Goal: Task Accomplishment & Management: Use online tool/utility

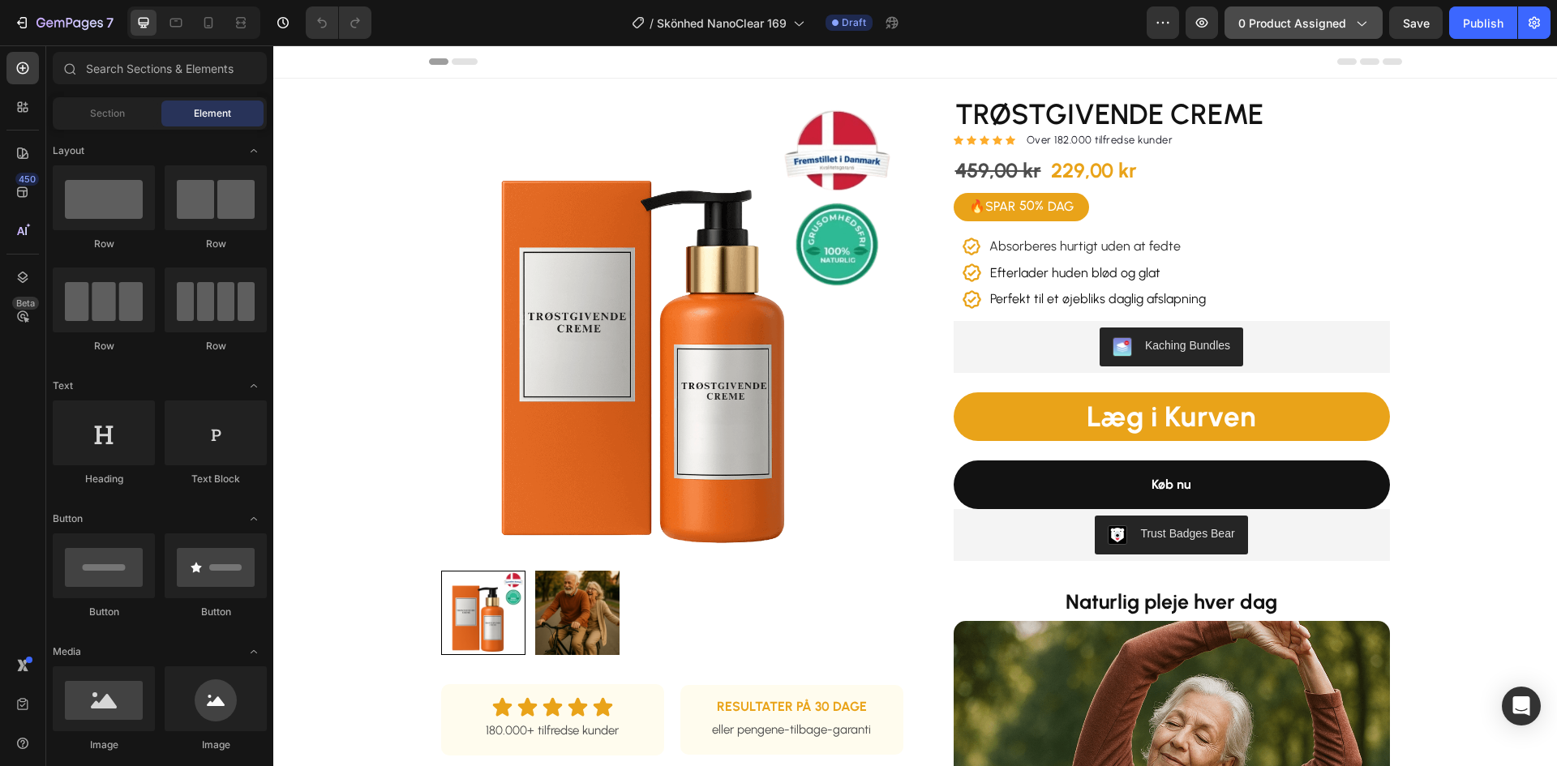
click at [1273, 25] on span "0 product assigned" at bounding box center [1292, 23] width 108 height 17
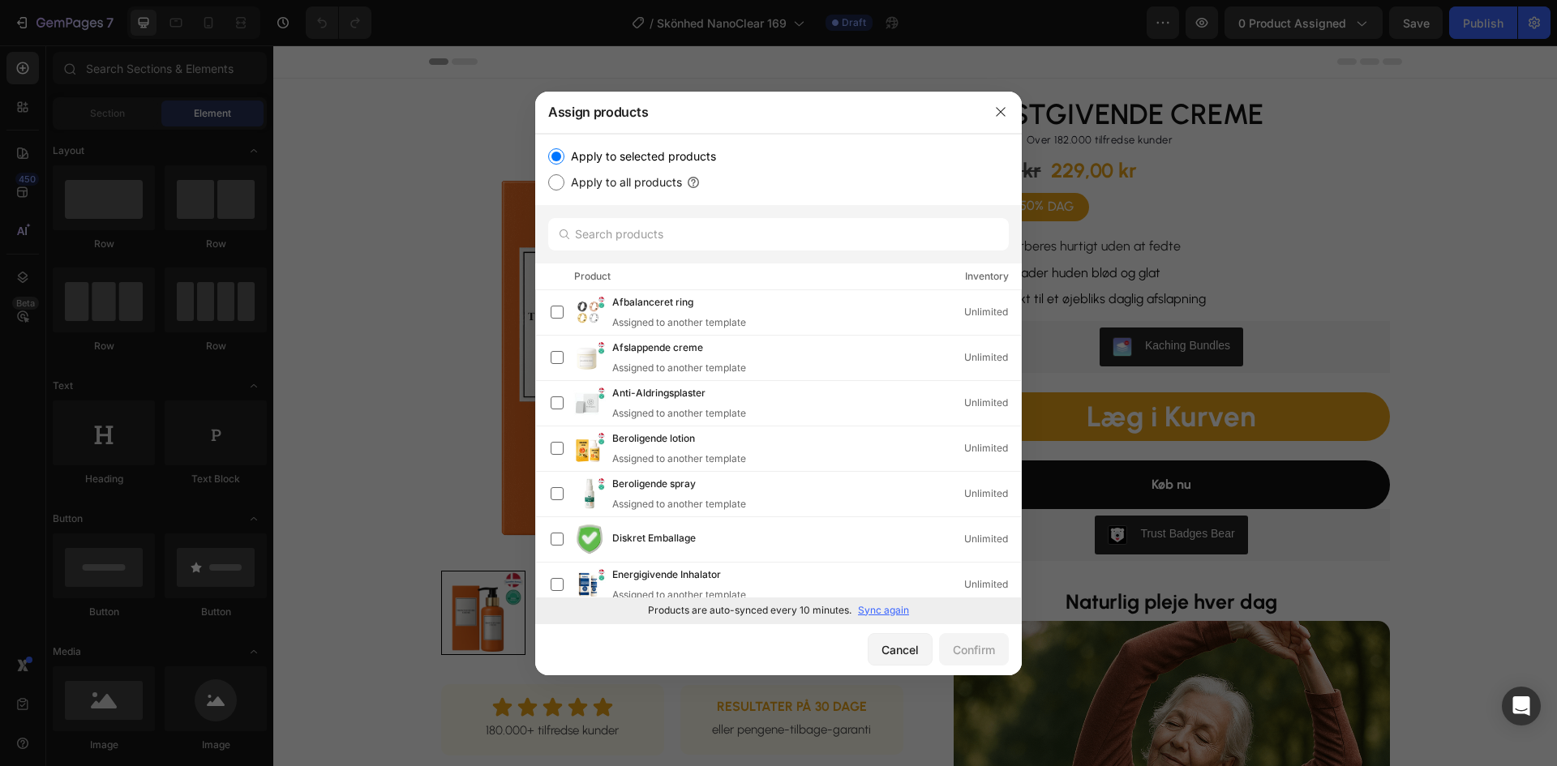
drag, startPoint x: 883, startPoint y: 613, endPoint x: 884, endPoint y: 604, distance: 9.0
click at [883, 609] on p "Sync again" at bounding box center [883, 610] width 51 height 15
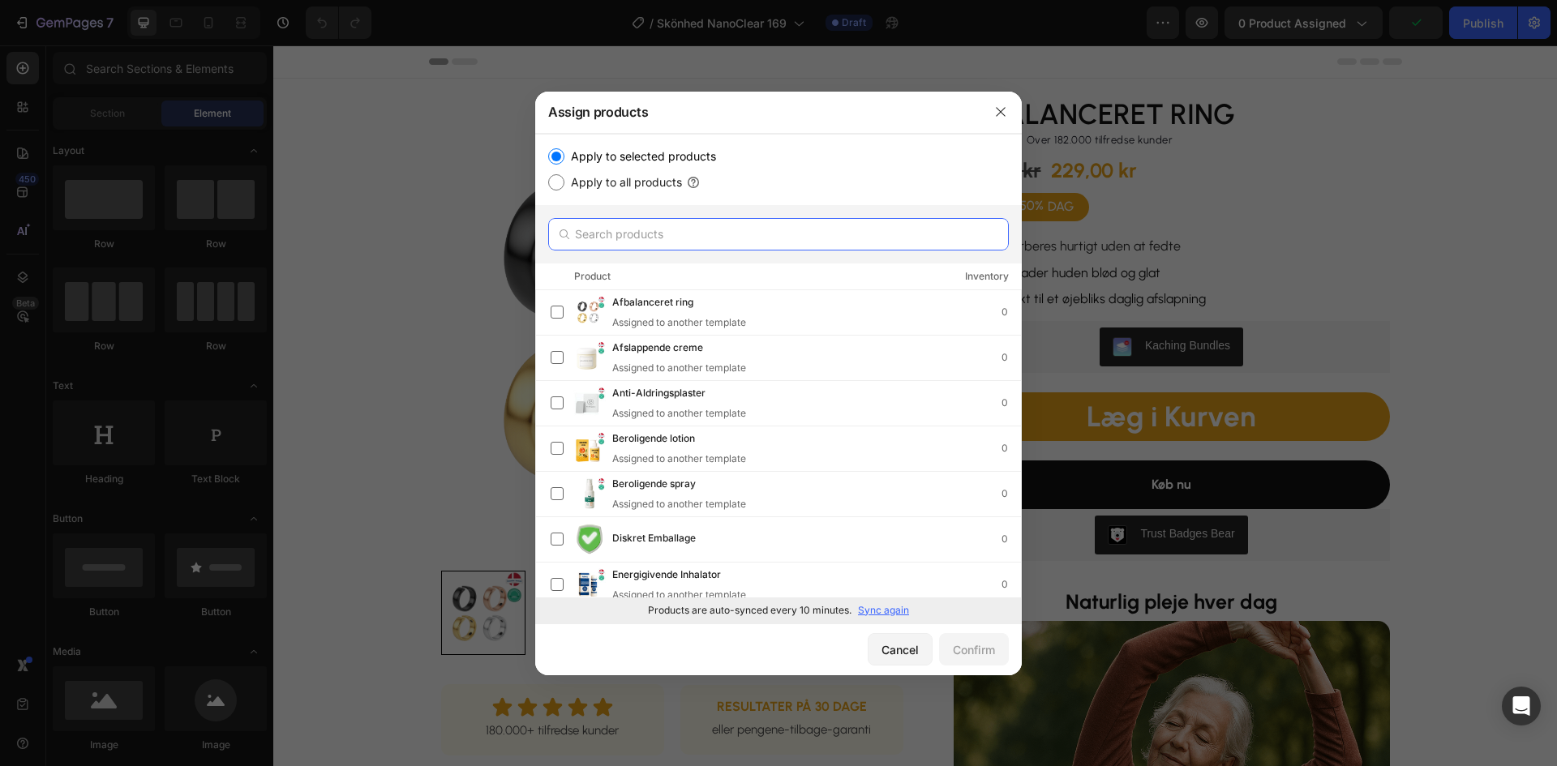
click at [615, 234] on input "text" at bounding box center [778, 234] width 461 height 32
paste input "Renseolie"
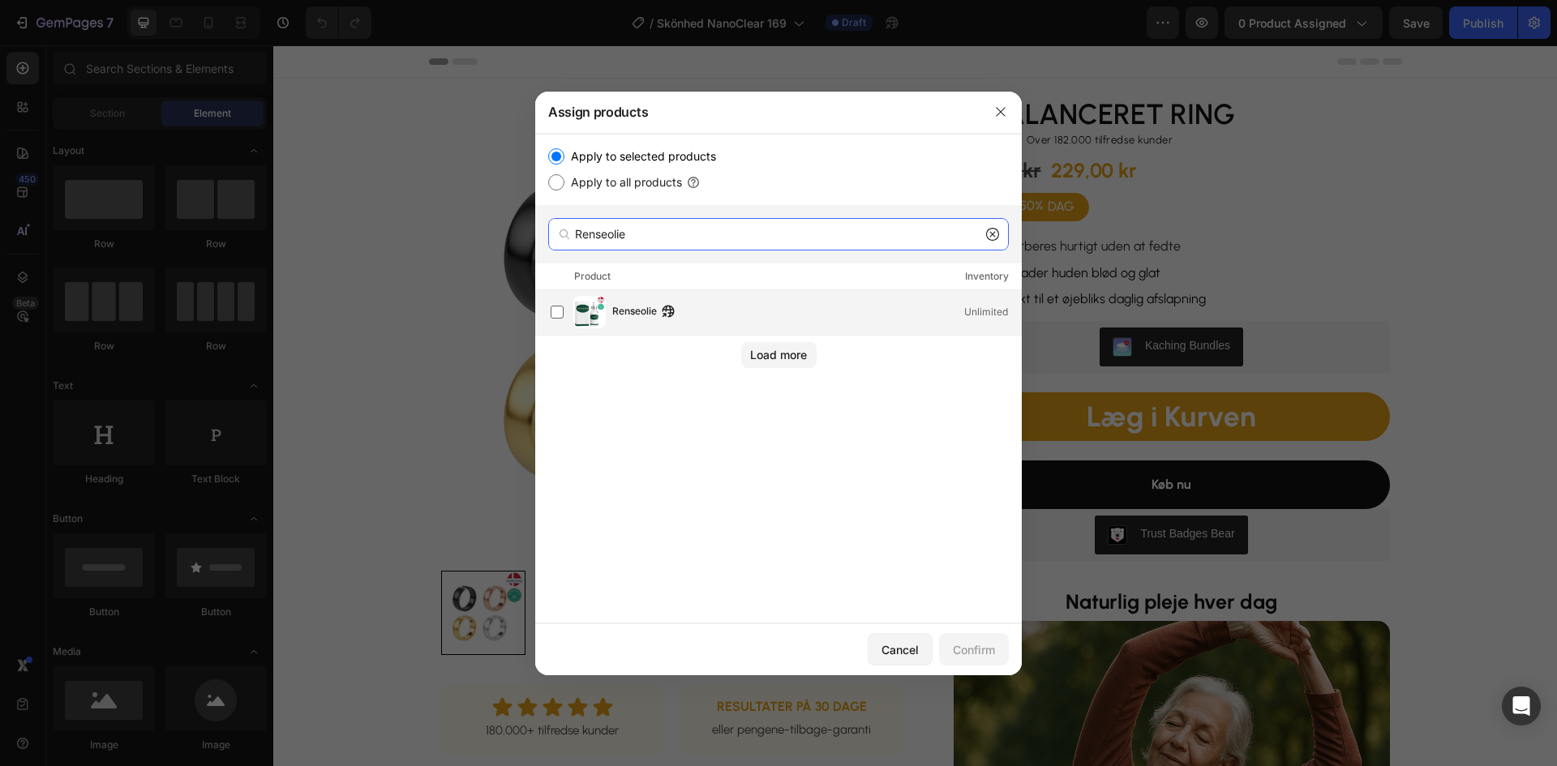
type input "Renseolie"
click at [631, 313] on span "Renseolie" at bounding box center [634, 312] width 45 height 18
click at [967, 652] on div "Confirm" at bounding box center [974, 649] width 42 height 17
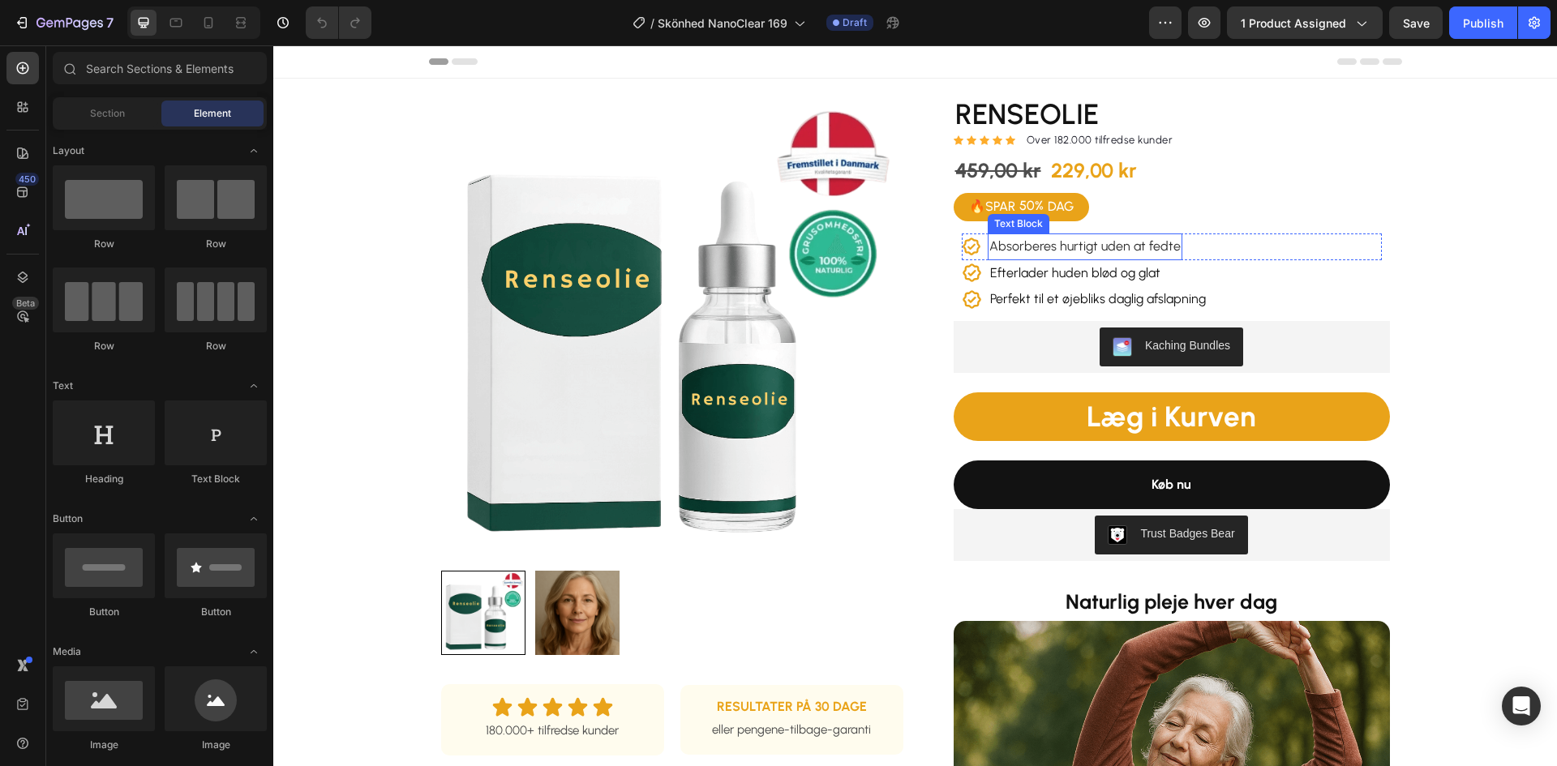
click at [1049, 255] on p "Absorberes hurtigt uden at fedte" at bounding box center [1084, 247] width 191 height 24
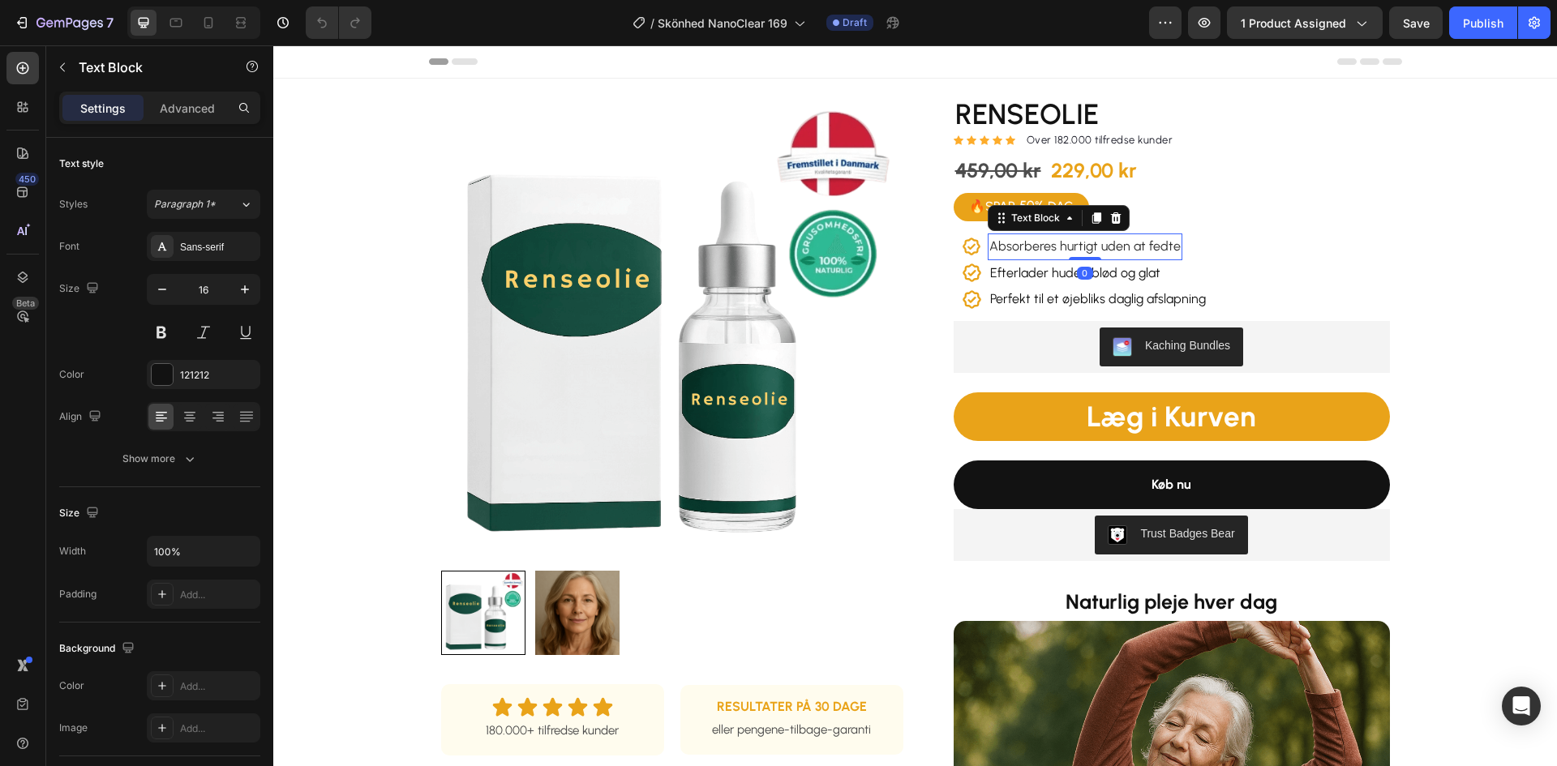
click at [1049, 255] on p "Absorberes hurtigt uden at fedte" at bounding box center [1084, 247] width 191 height 24
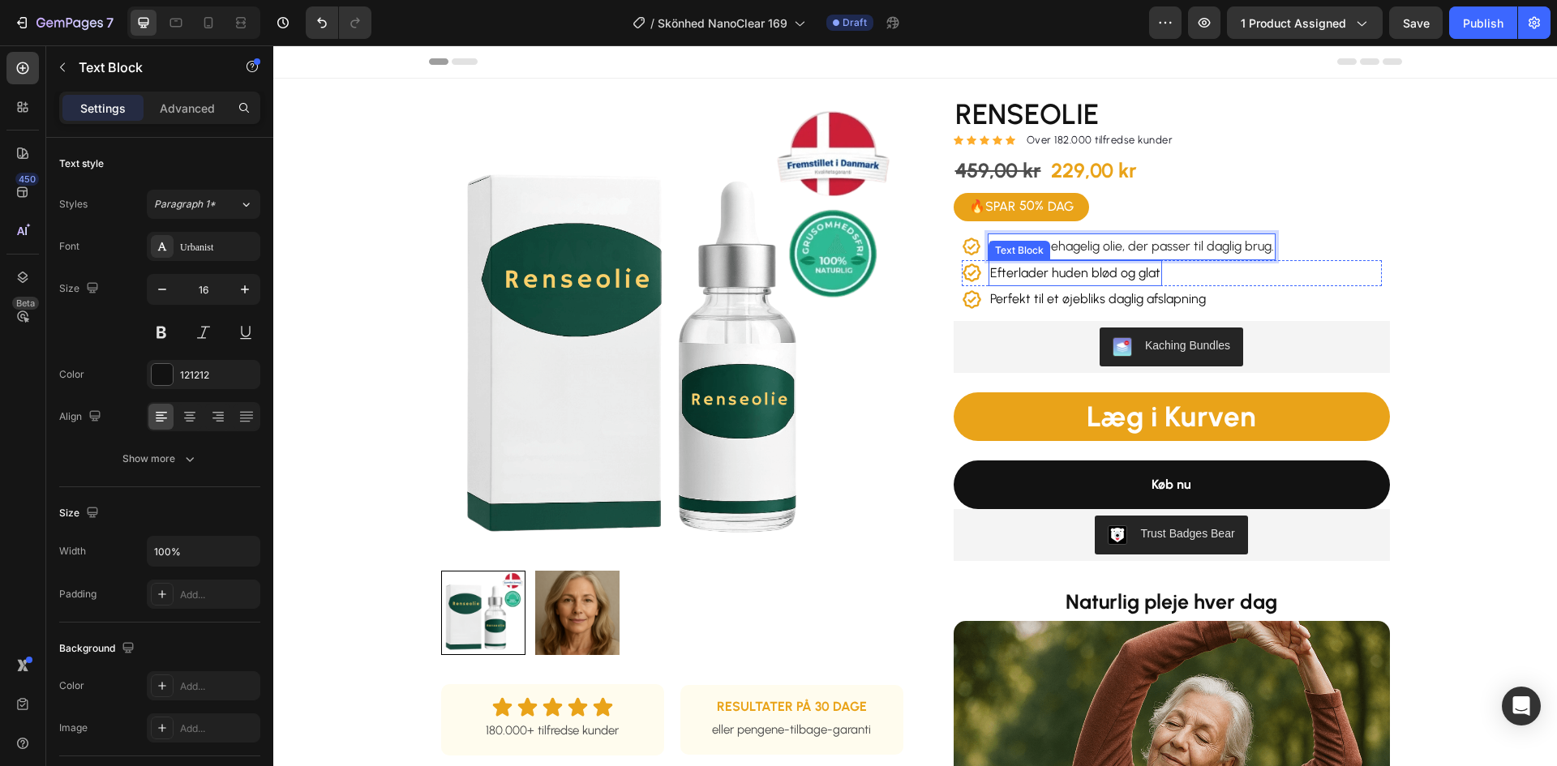
click at [1085, 274] on p "Efterlader huden blød og glat" at bounding box center [1075, 274] width 170 height 24
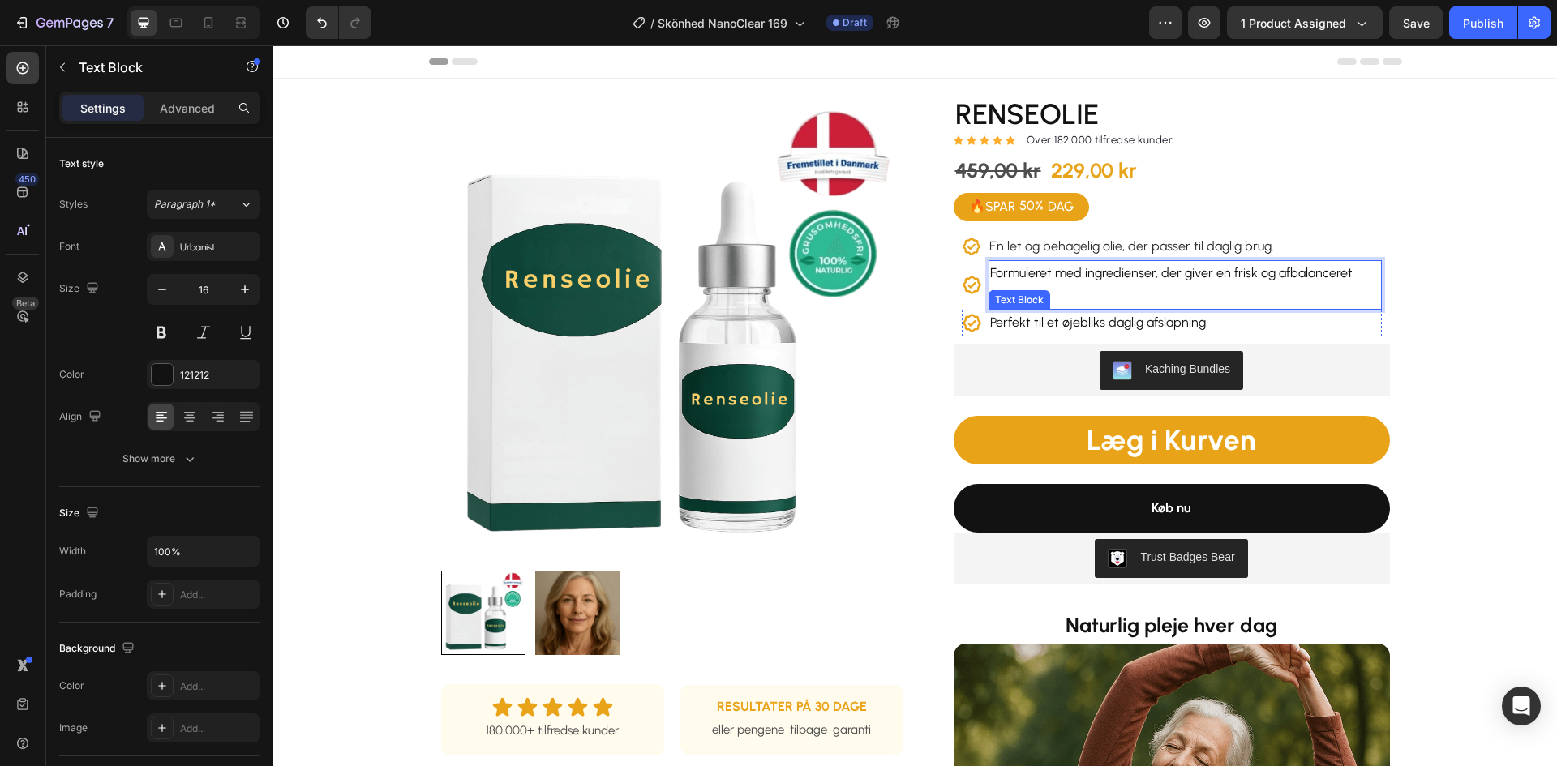
click at [1076, 319] on p "Perfekt til et øjebliks daglig afslapning" at bounding box center [1098, 323] width 216 height 24
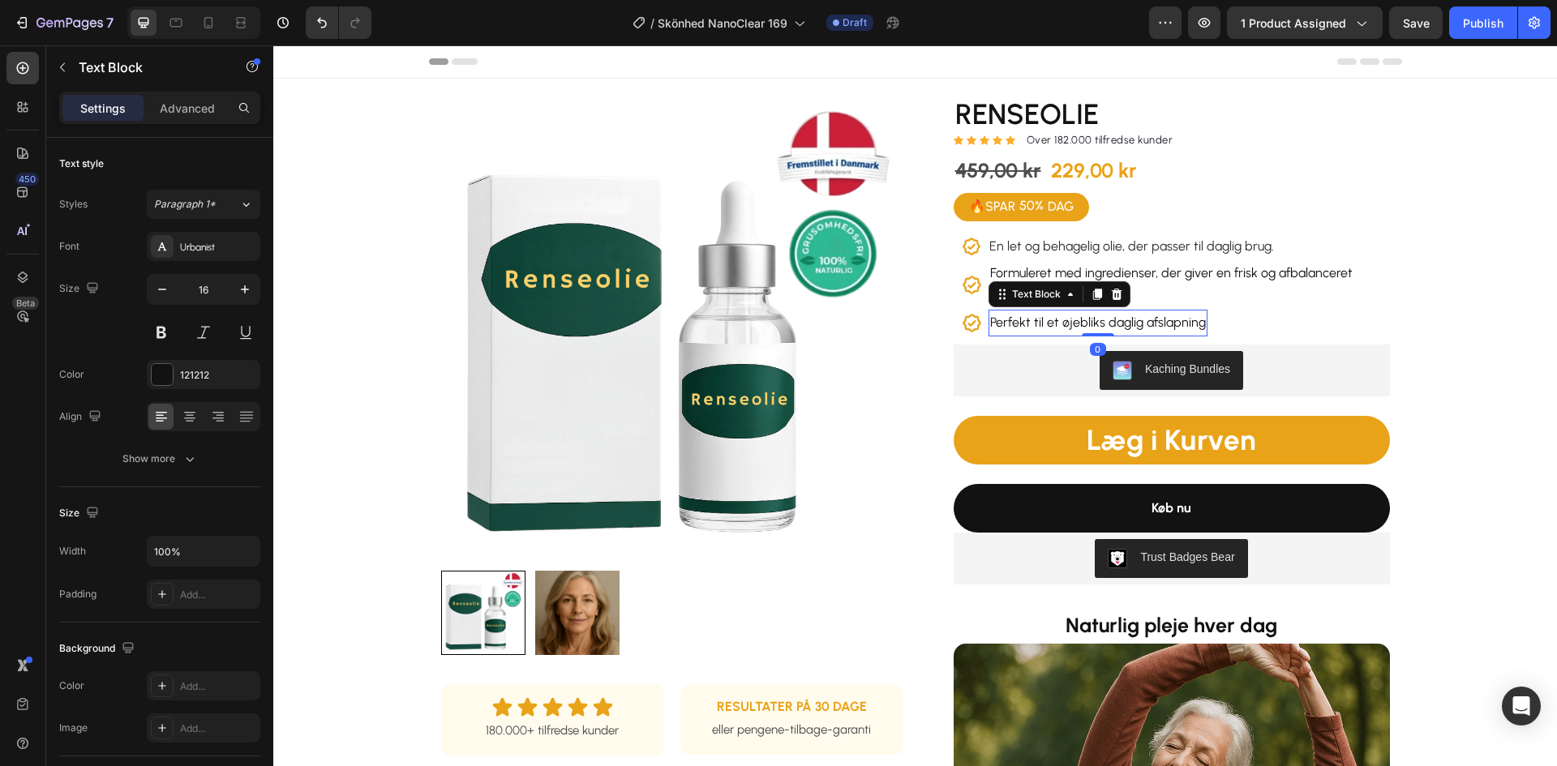
click at [1076, 319] on p "Perfekt til et øjebliks daglig afslapning" at bounding box center [1098, 323] width 216 height 24
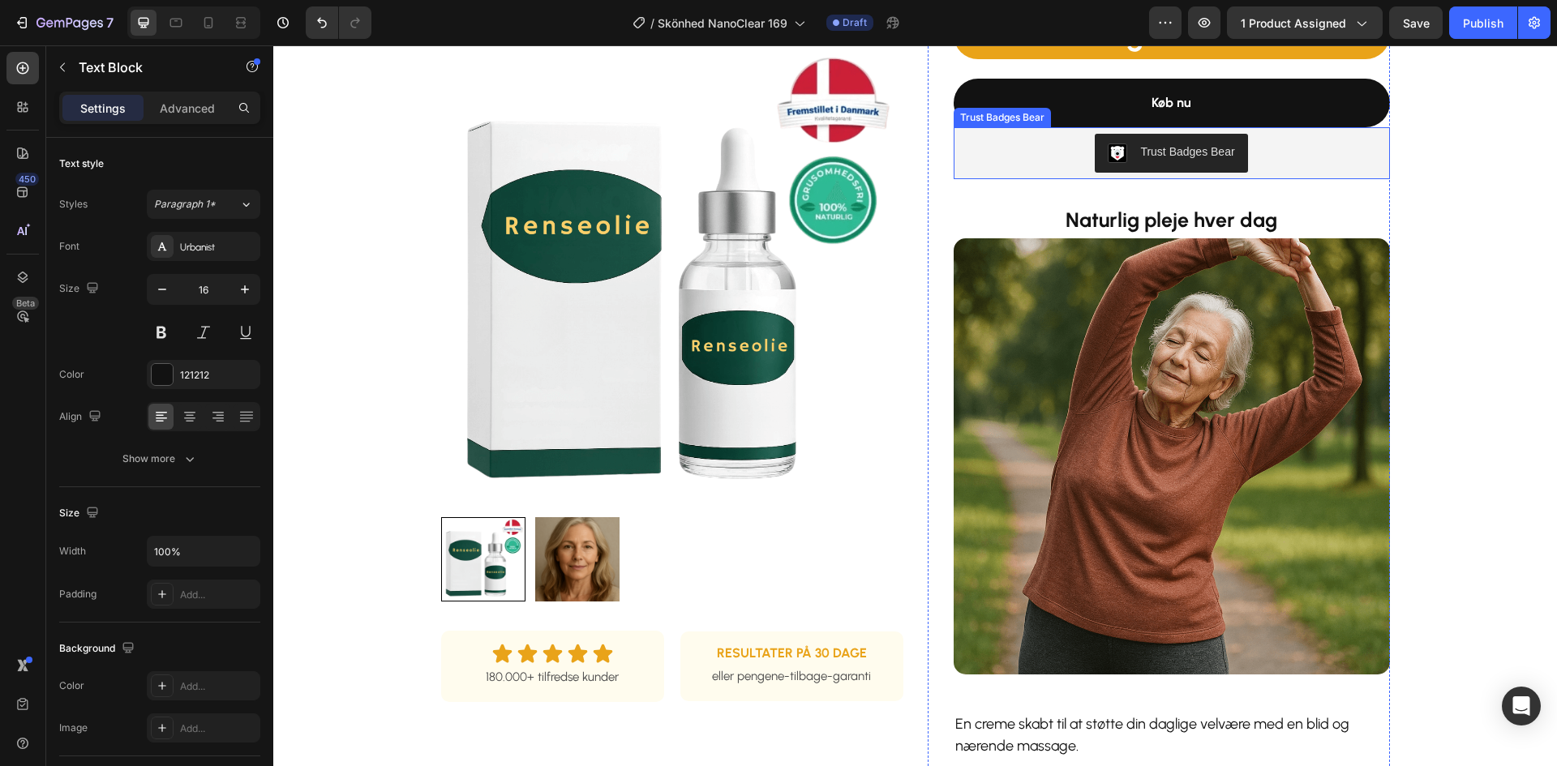
scroll to position [487, 0]
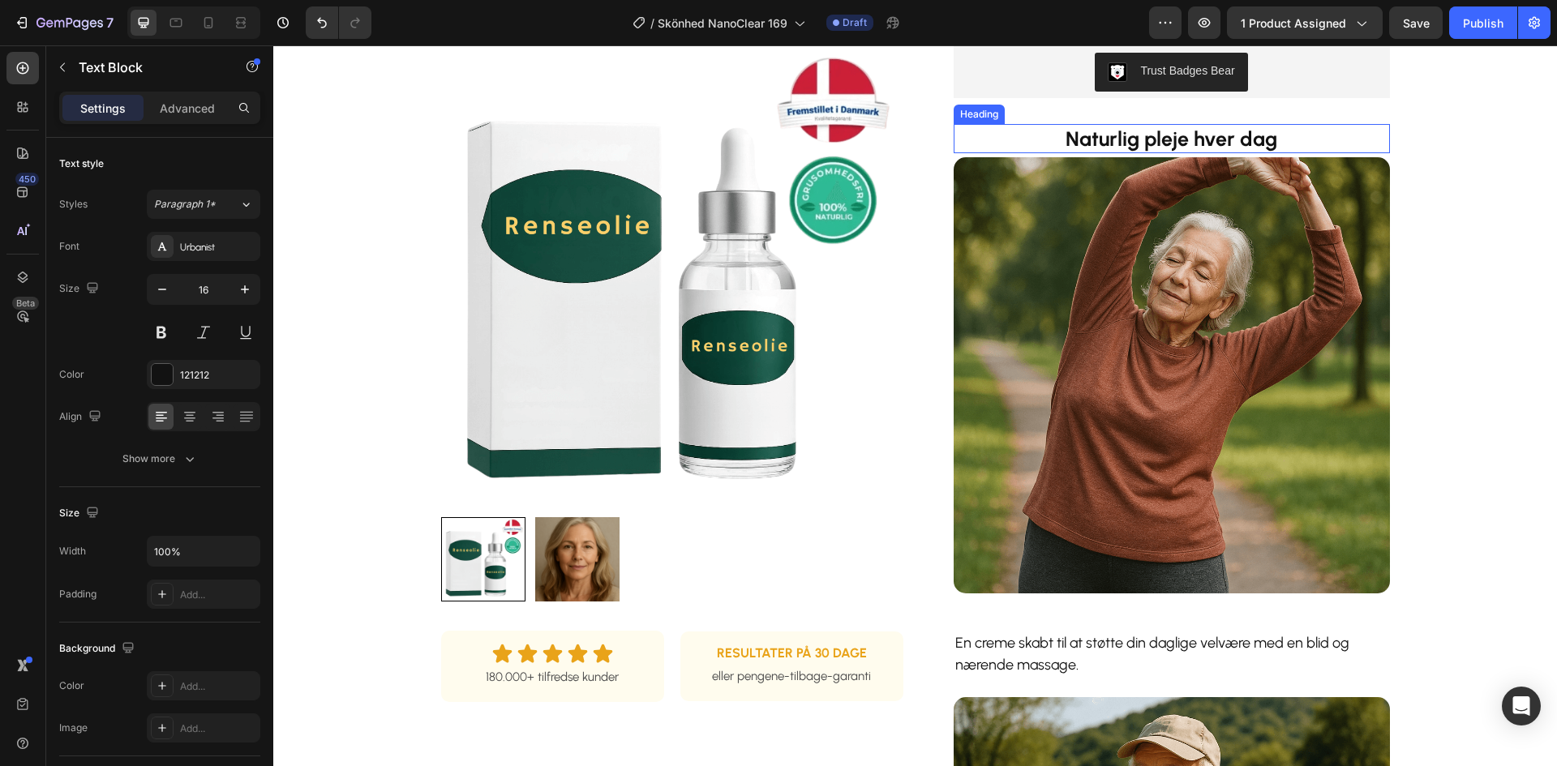
click at [1154, 139] on strong "Naturlig pleje hver dag" at bounding box center [1172, 139] width 212 height 24
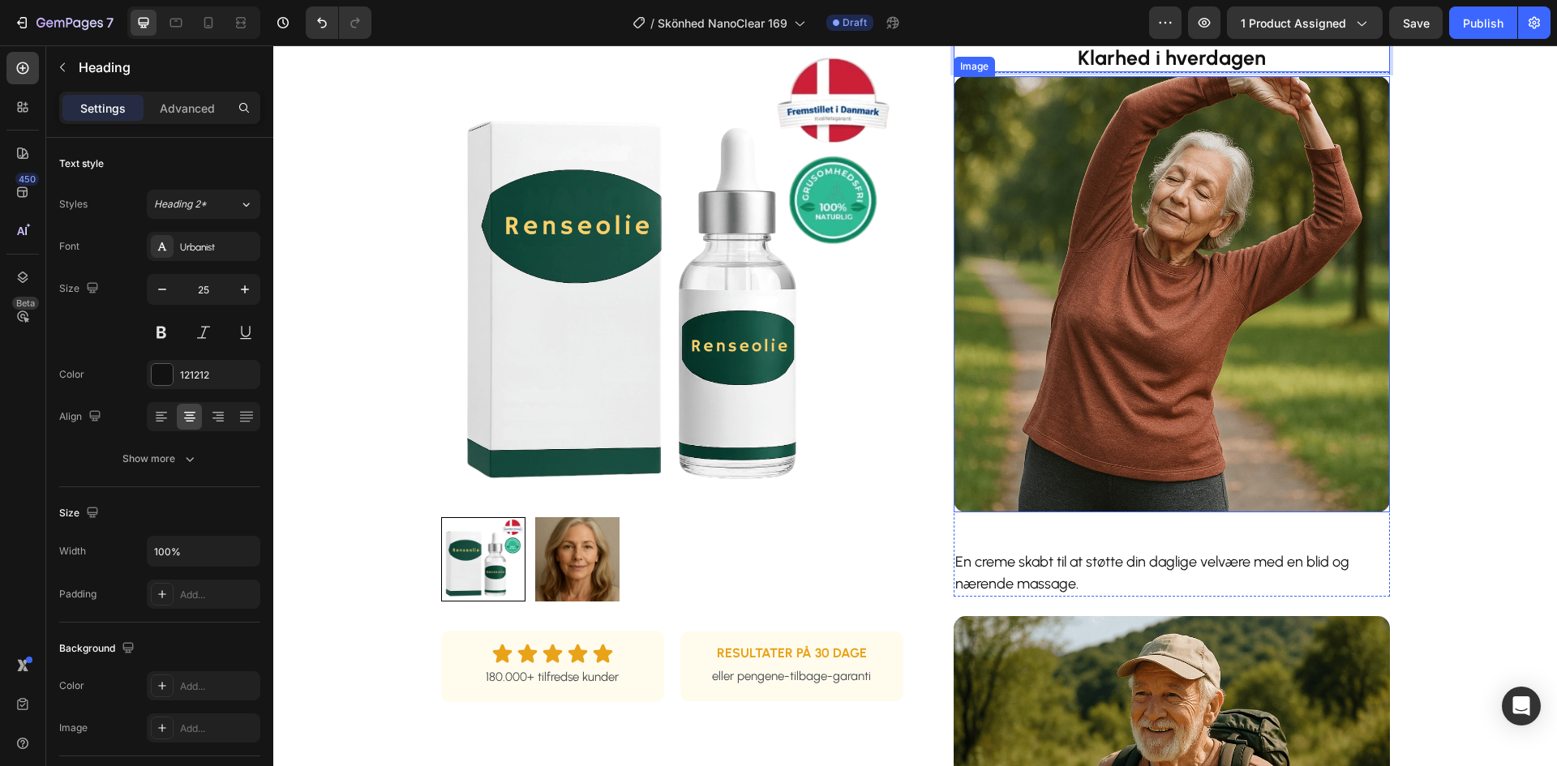
scroll to position [649, 0]
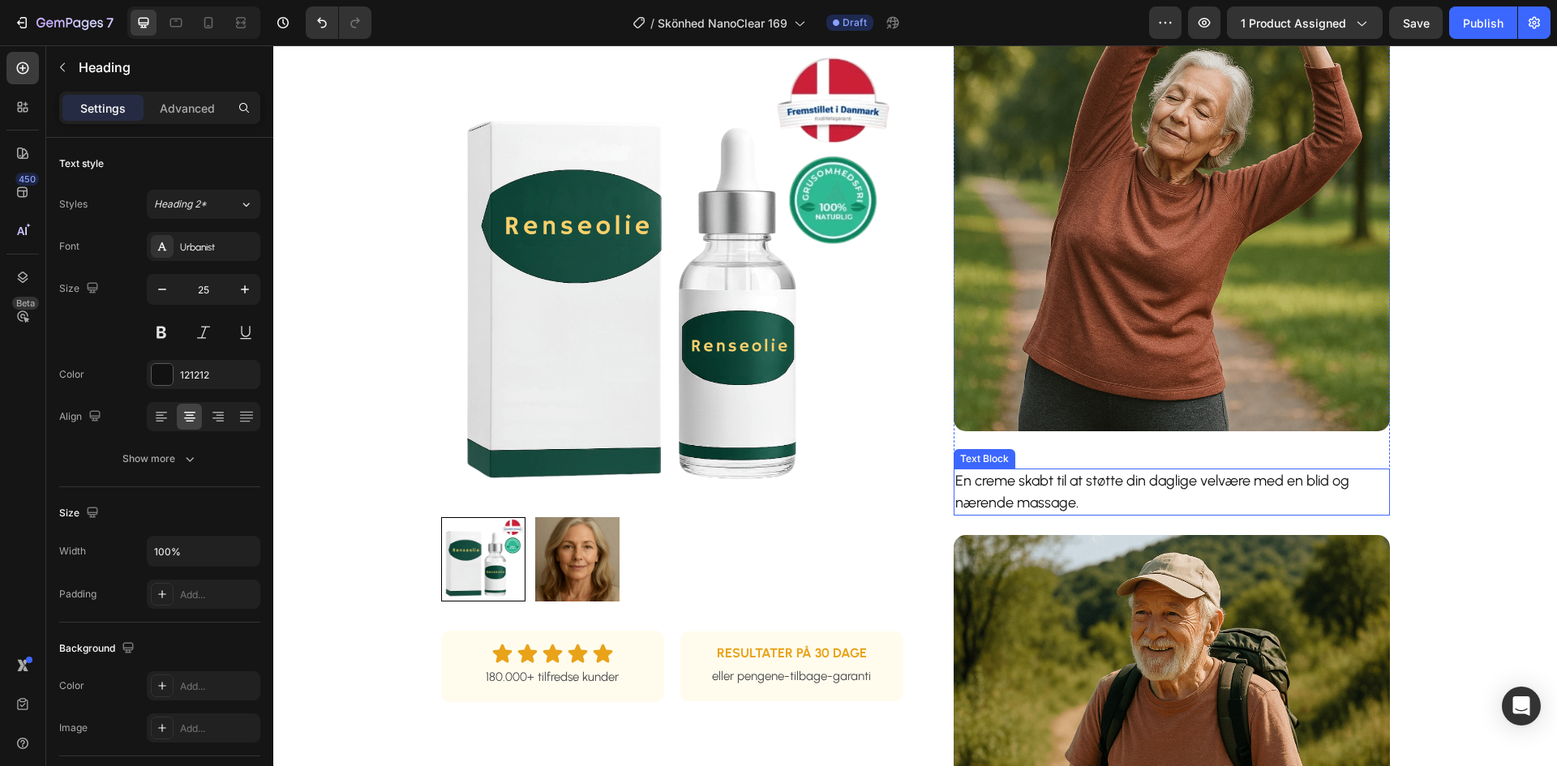
click at [1004, 491] on p "En creme skabt til at støtte din daglige velvære med en blid og nærende massage." at bounding box center [1171, 492] width 433 height 44
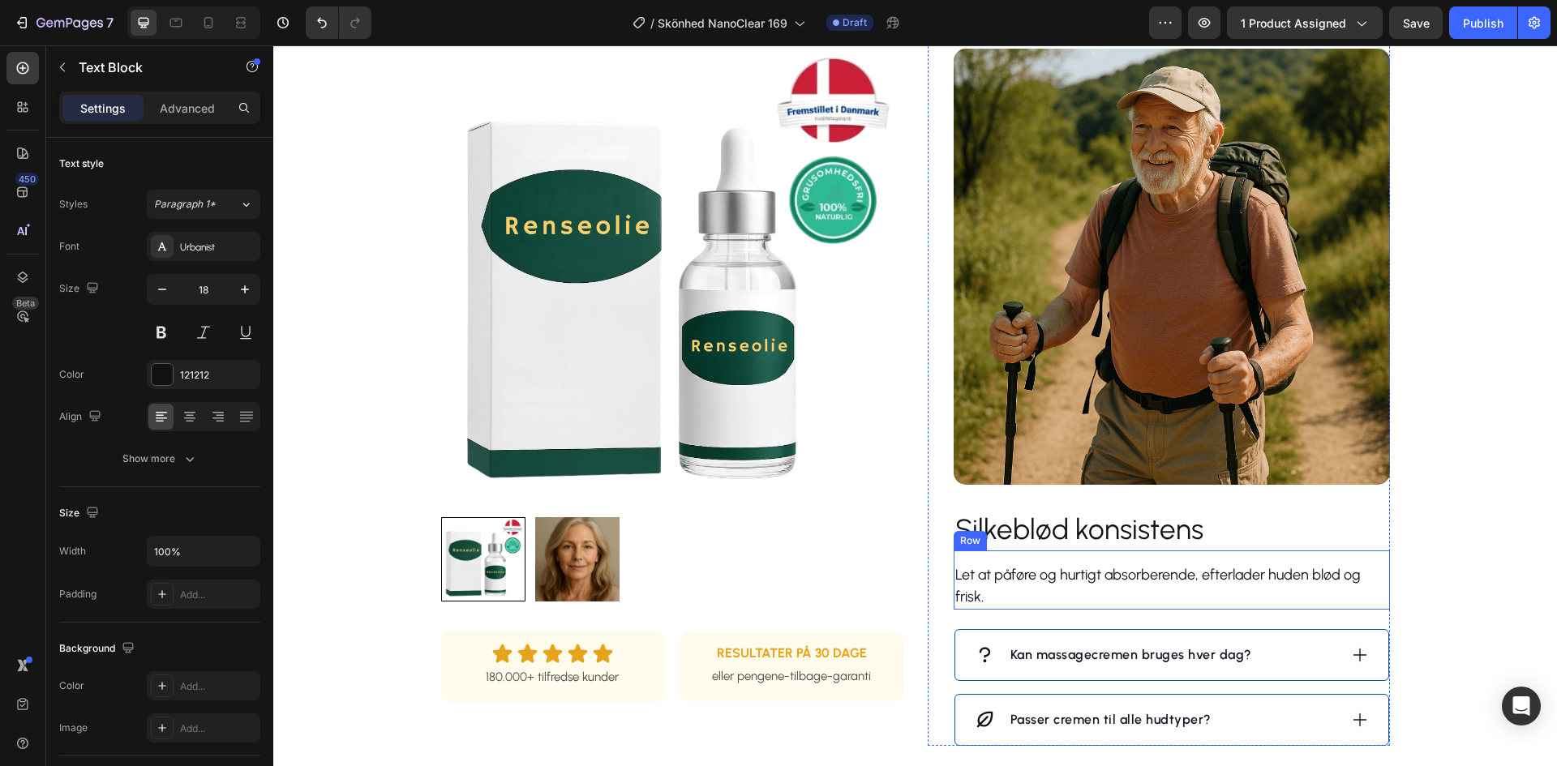
scroll to position [1216, 0]
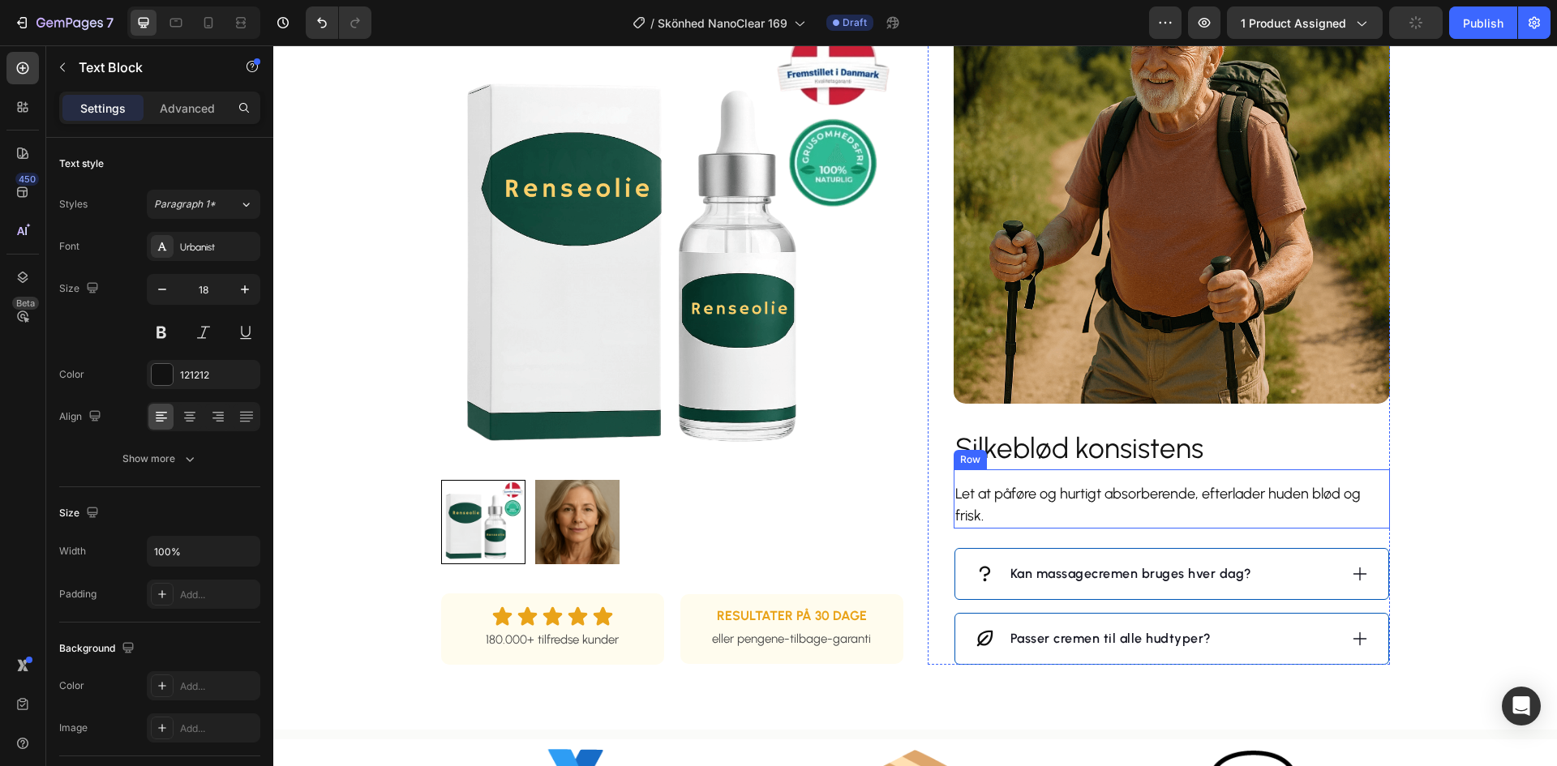
click at [1078, 451] on h2 "Silkeblød konsistens" at bounding box center [1172, 449] width 436 height 41
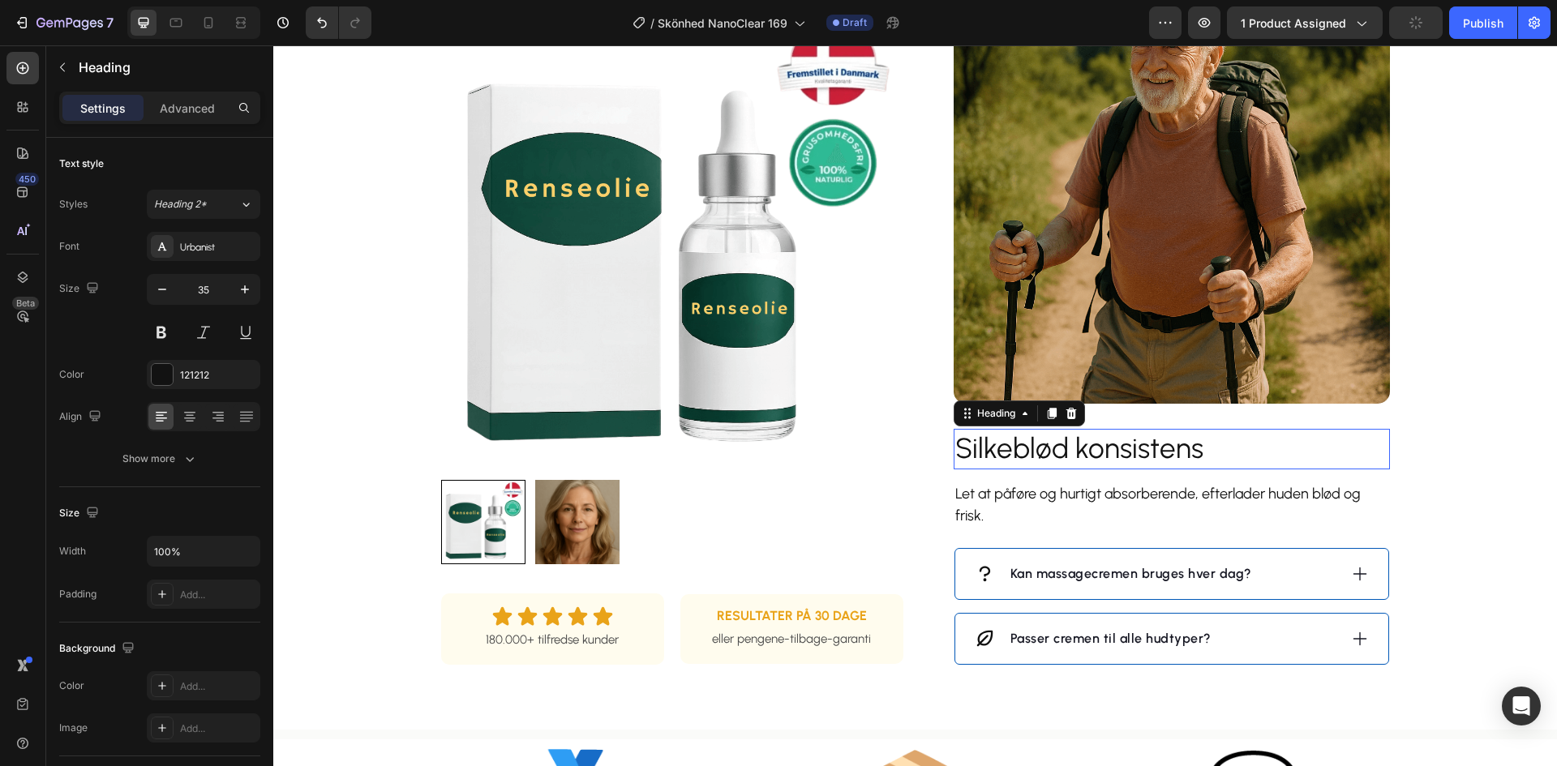
click at [1078, 451] on h2 "Silkeblød konsistens" at bounding box center [1172, 449] width 436 height 41
click at [1189, 448] on strong "Let og naturlig pleje" at bounding box center [1083, 448] width 256 height 34
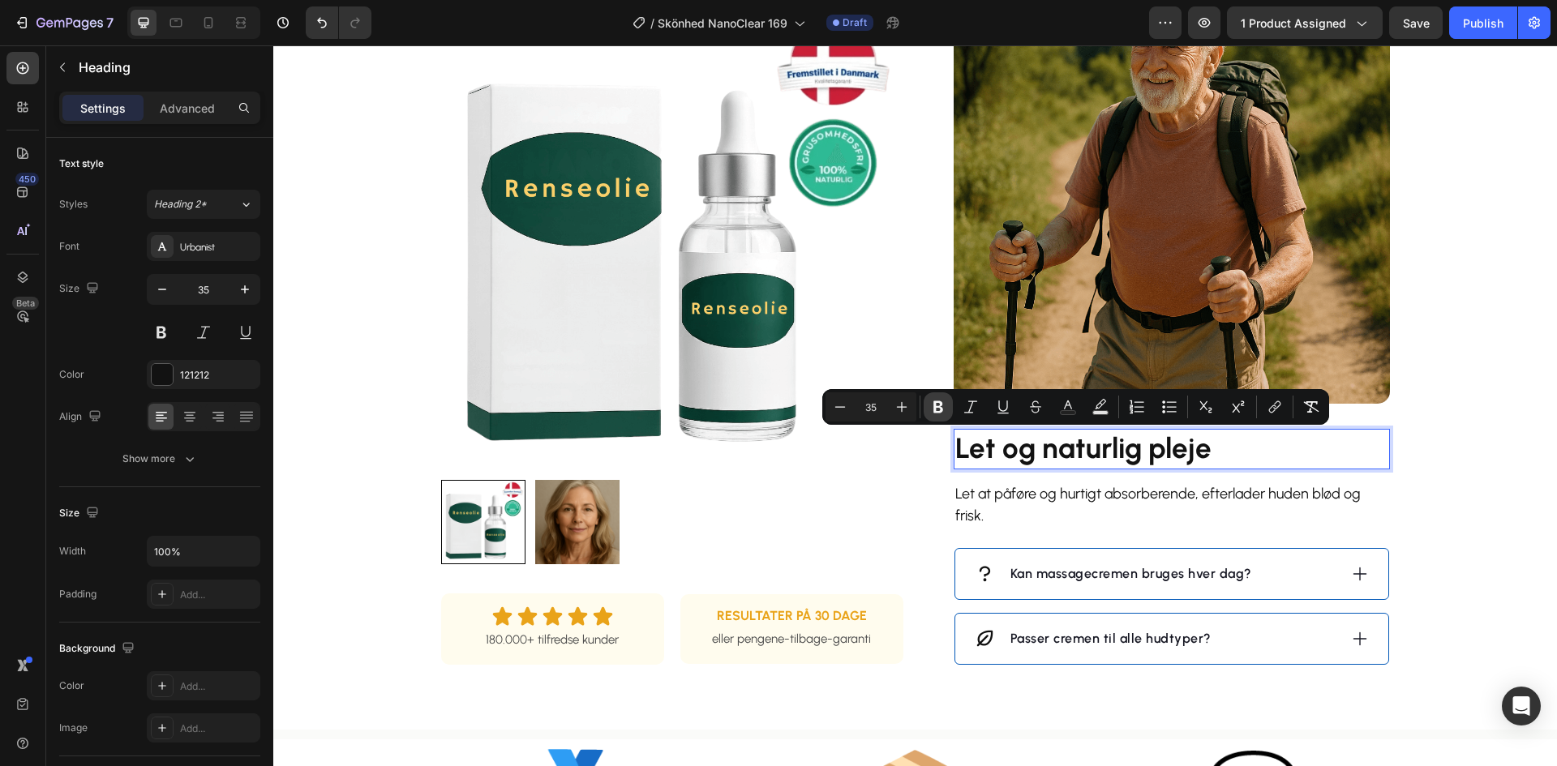
click at [937, 405] on icon "Editor contextual toolbar" at bounding box center [938, 407] width 16 height 16
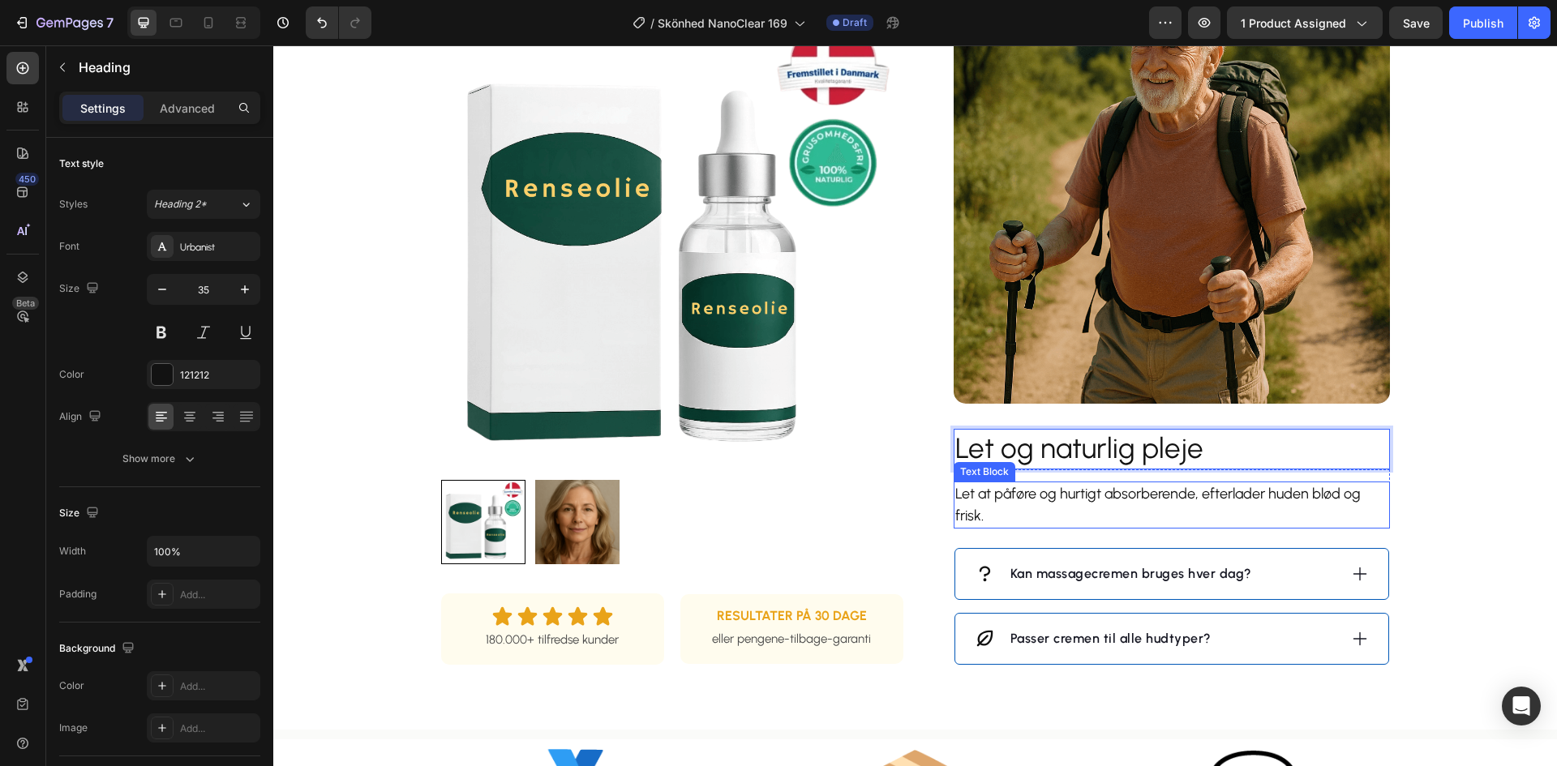
click at [1123, 493] on p "Let at påføre og hurtigt absorberende, efterlader huden blød og frisk." at bounding box center [1171, 505] width 433 height 44
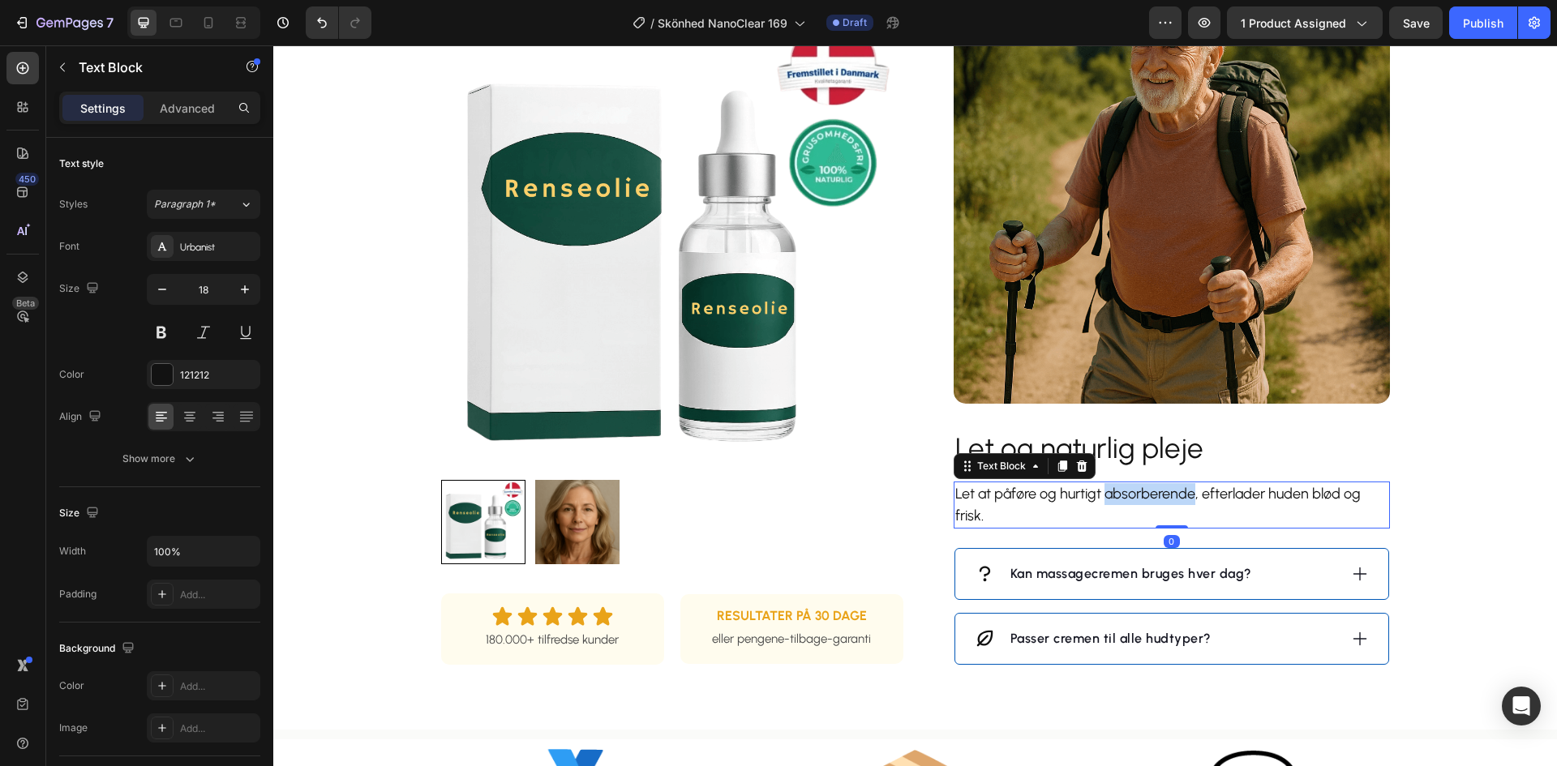
click at [1123, 493] on p "Let at påføre og hurtigt absorberende, efterlader huden blød og frisk." at bounding box center [1171, 505] width 433 height 44
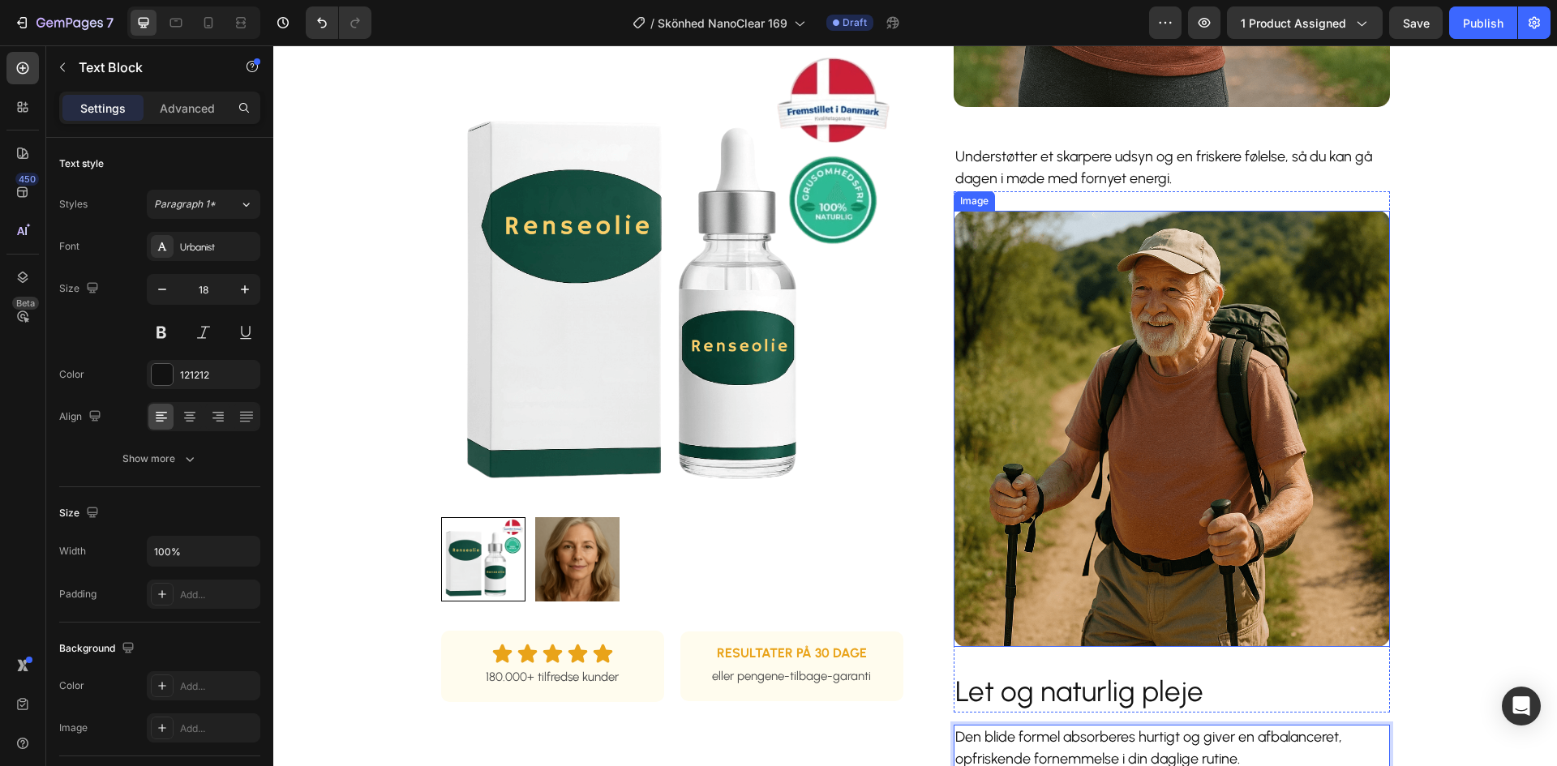
scroll to position [1298, 0]
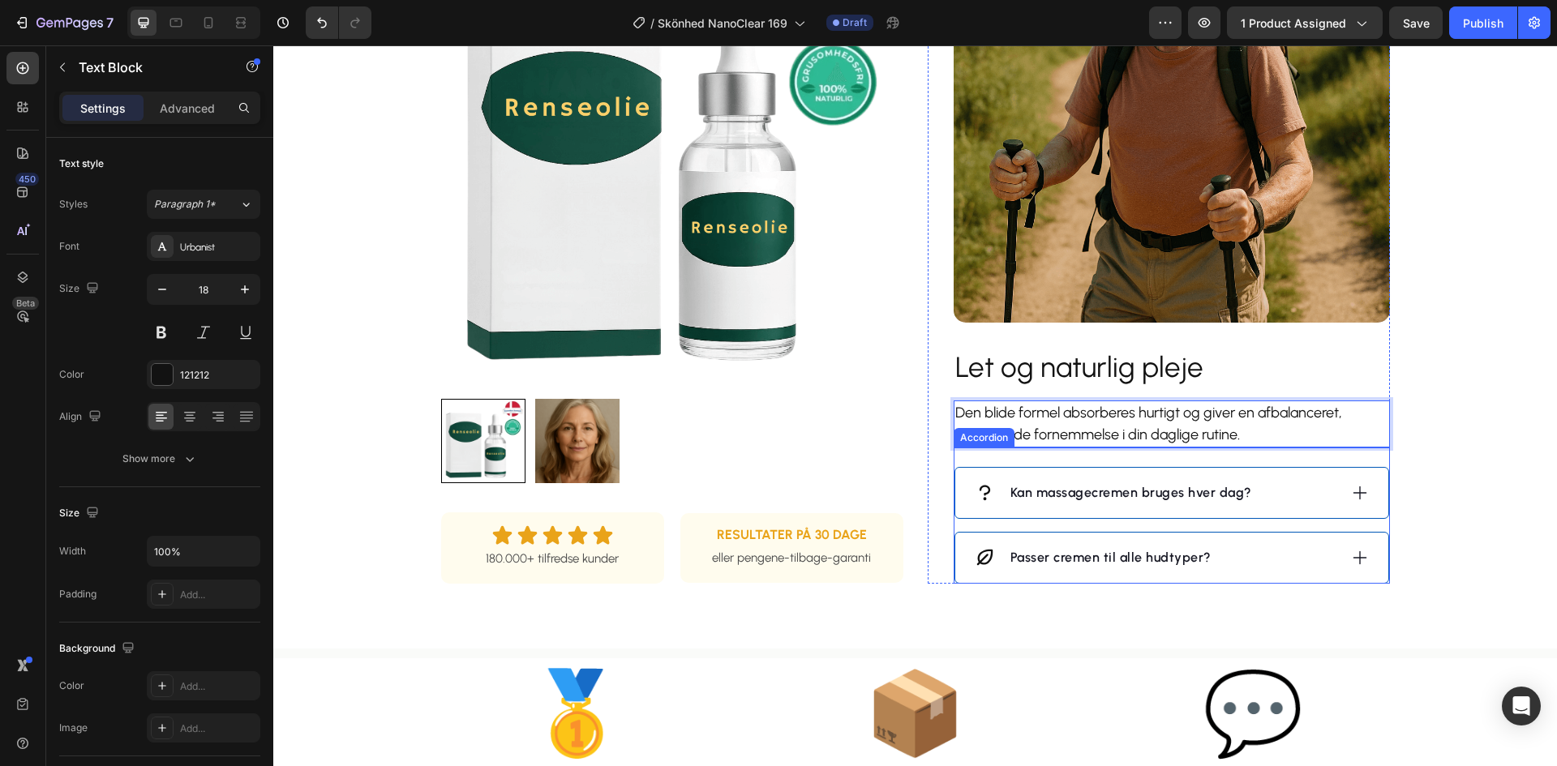
drag, startPoint x: 1304, startPoint y: 486, endPoint x: 1235, endPoint y: 495, distance: 69.6
click at [1305, 488] on div "Kan massagecremen bruges hver dag?" at bounding box center [1156, 493] width 363 height 24
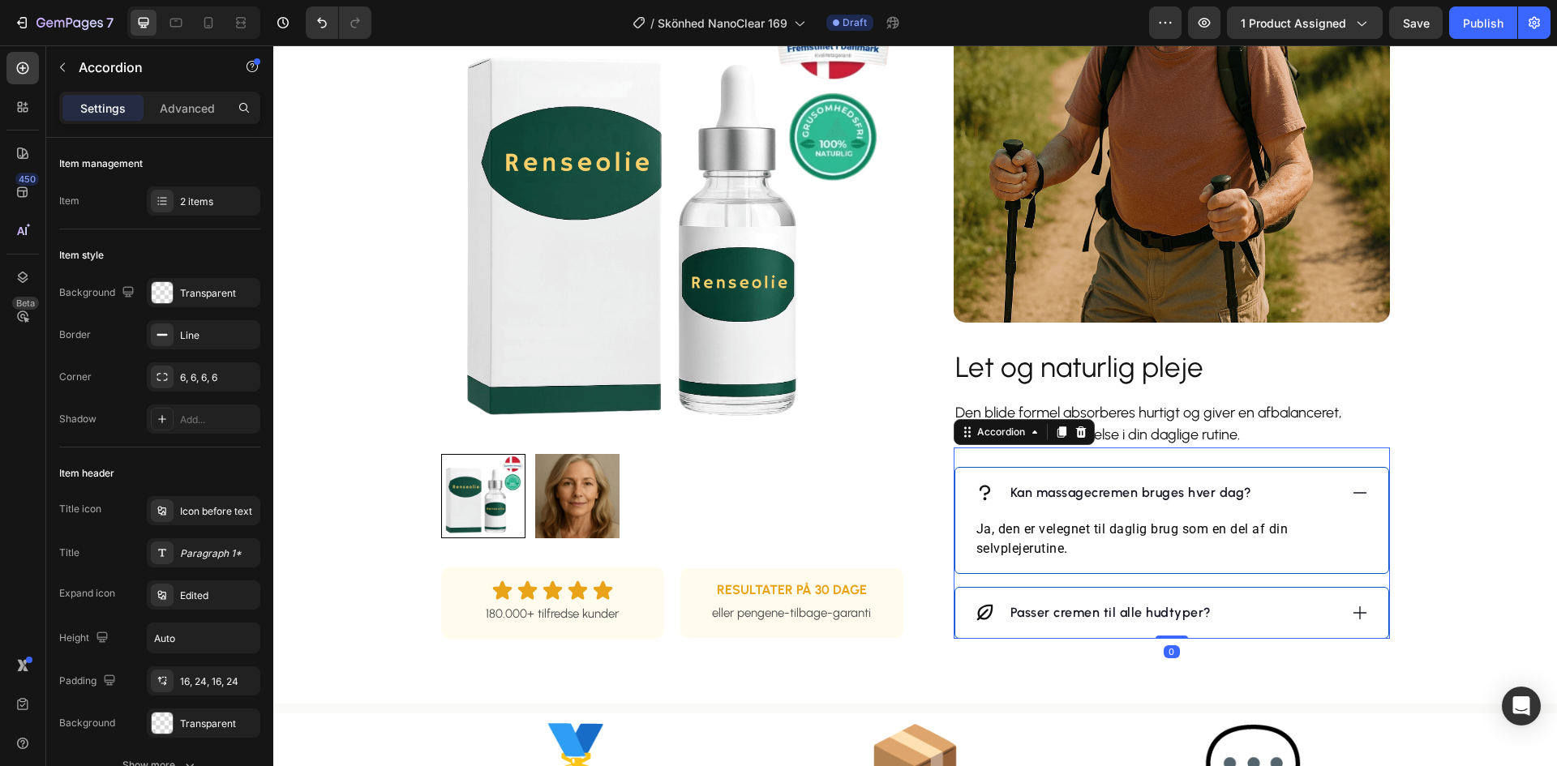
click at [1125, 482] on div "Kan massagecremen bruges hver dag?" at bounding box center [1131, 493] width 247 height 24
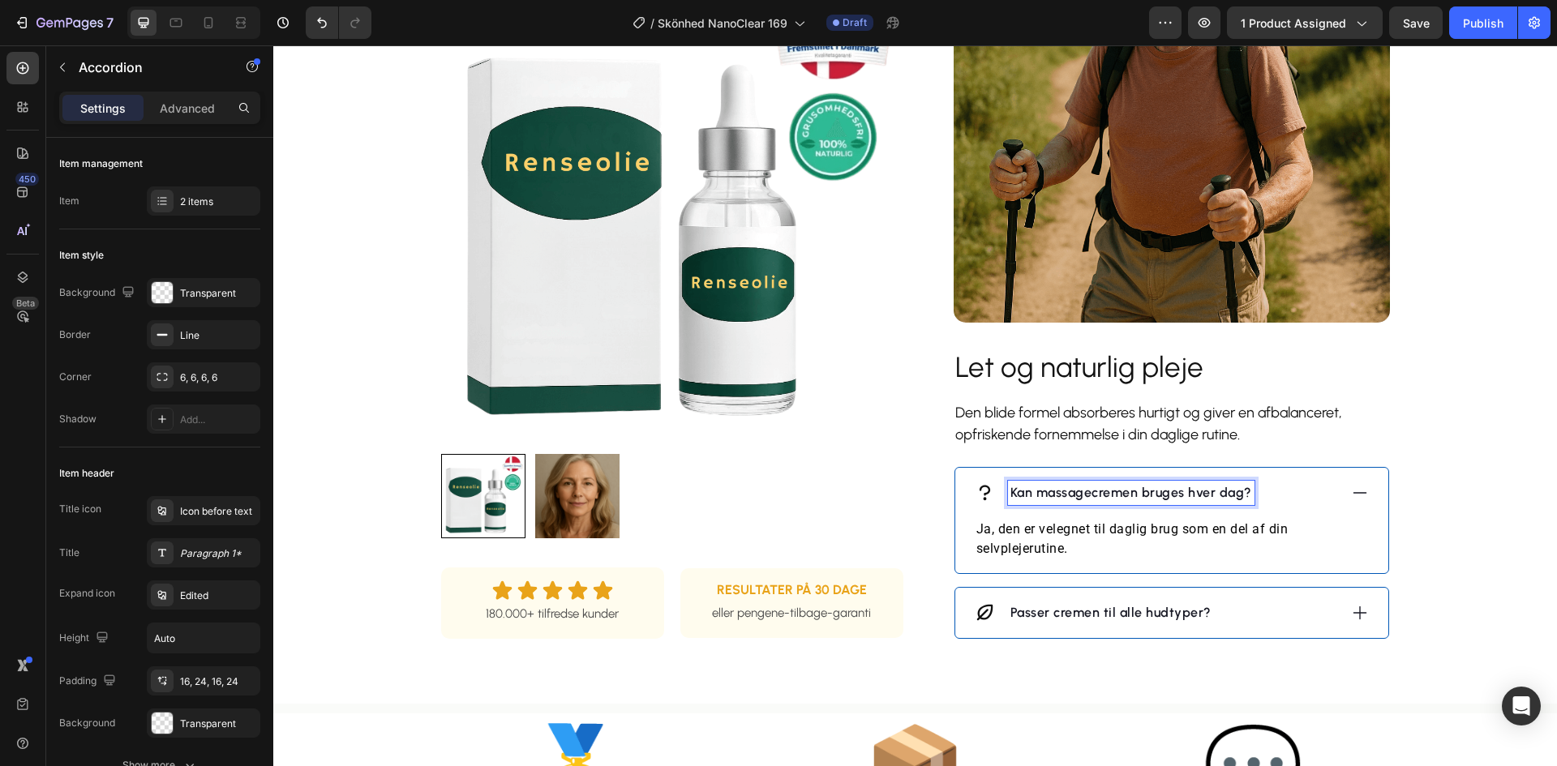
click at [1095, 491] on p "Kan massagecremen bruges hver dag?" at bounding box center [1131, 492] width 242 height 19
click at [1093, 491] on p "Kan massagecremen bruges hver dag?" at bounding box center [1131, 492] width 242 height 19
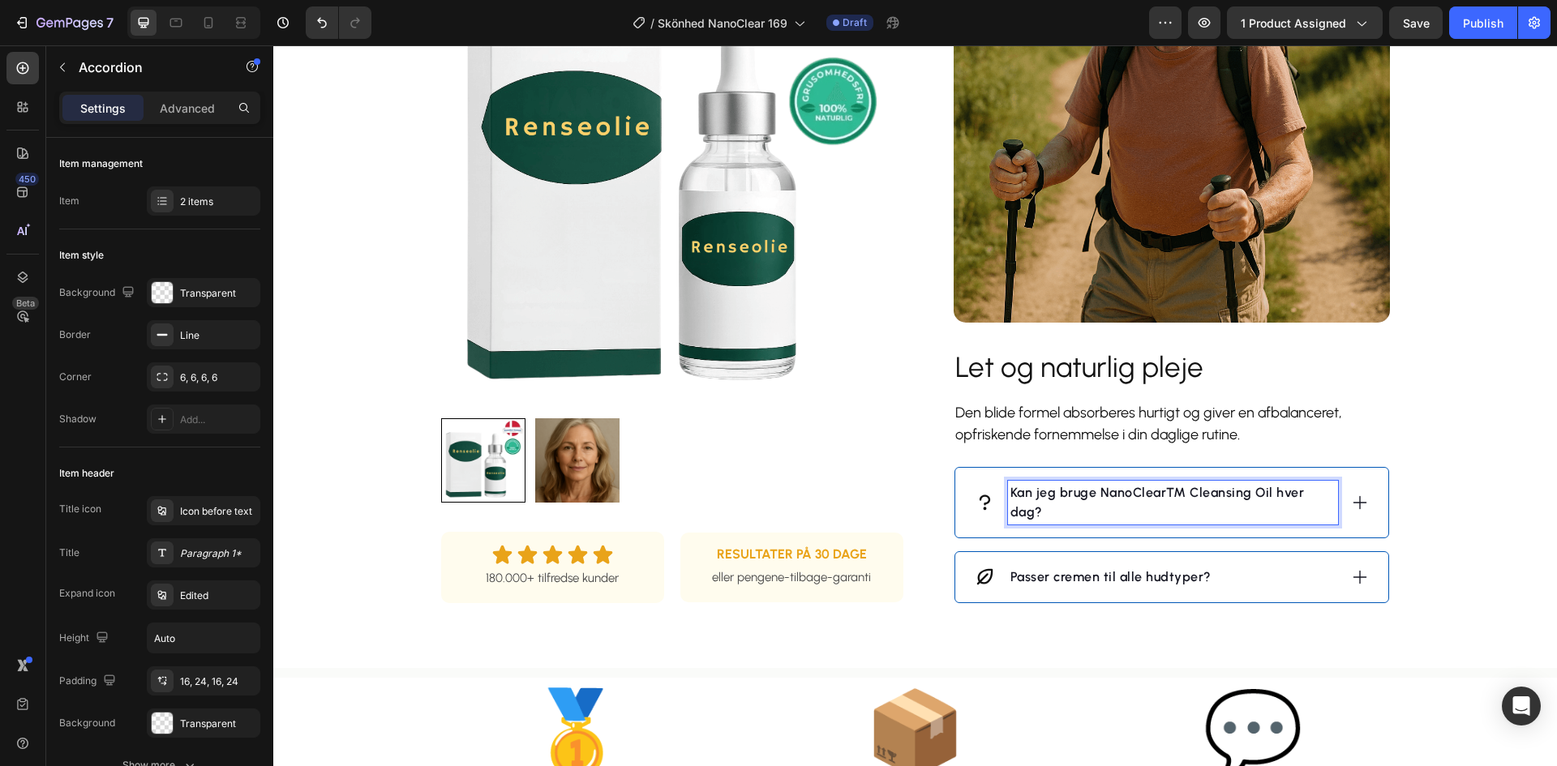
click at [1189, 487] on p "Kan jeg bruge NanoClear™ Cleansing Oil hver dag?" at bounding box center [1172, 502] width 325 height 39
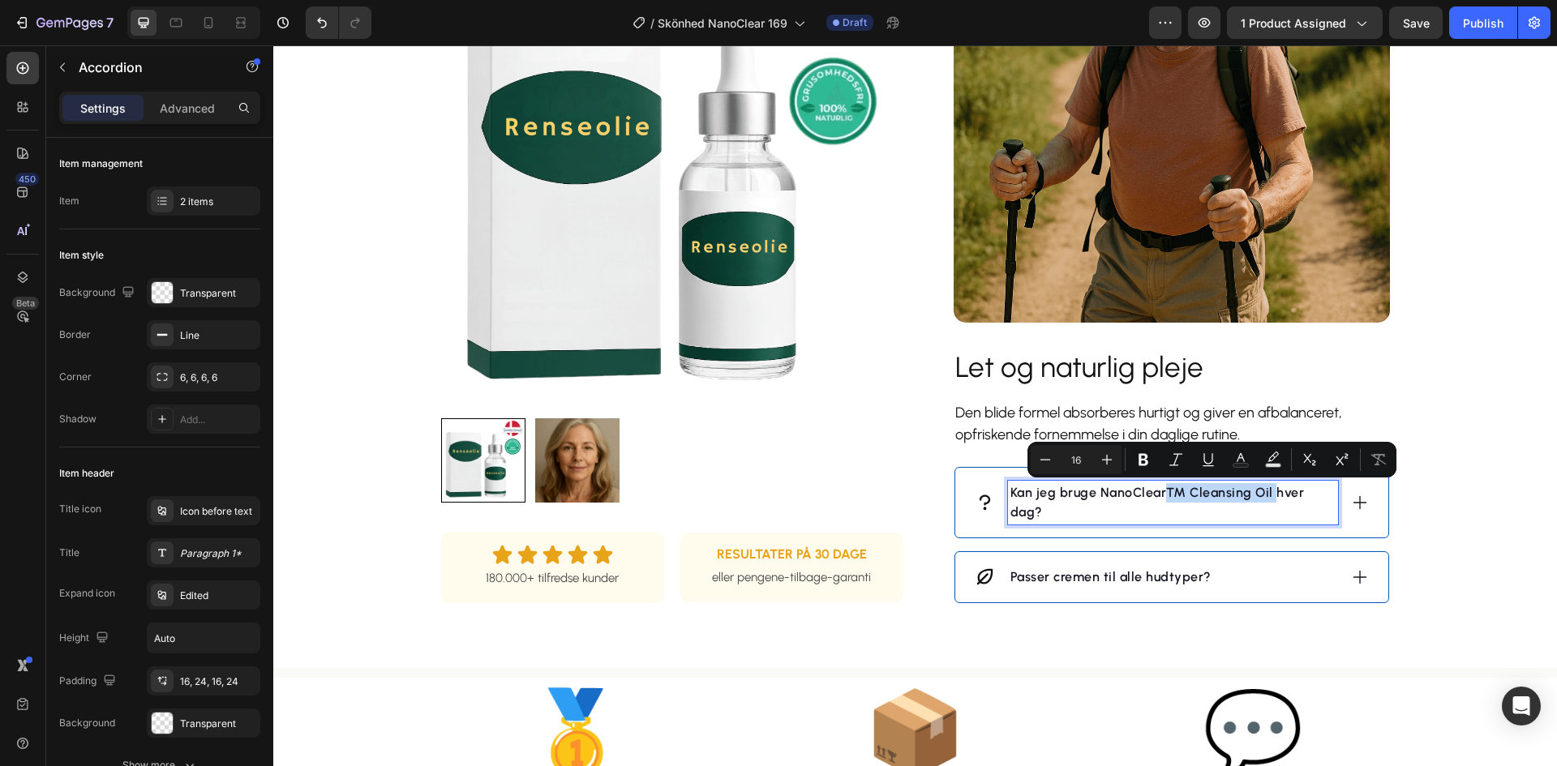
drag, startPoint x: 1269, startPoint y: 496, endPoint x: 1173, endPoint y: 491, distance: 96.7
click at [1164, 489] on p "Kan jeg bruge NanoClear™ Cleansing Oil hver dag?" at bounding box center [1172, 502] width 325 height 39
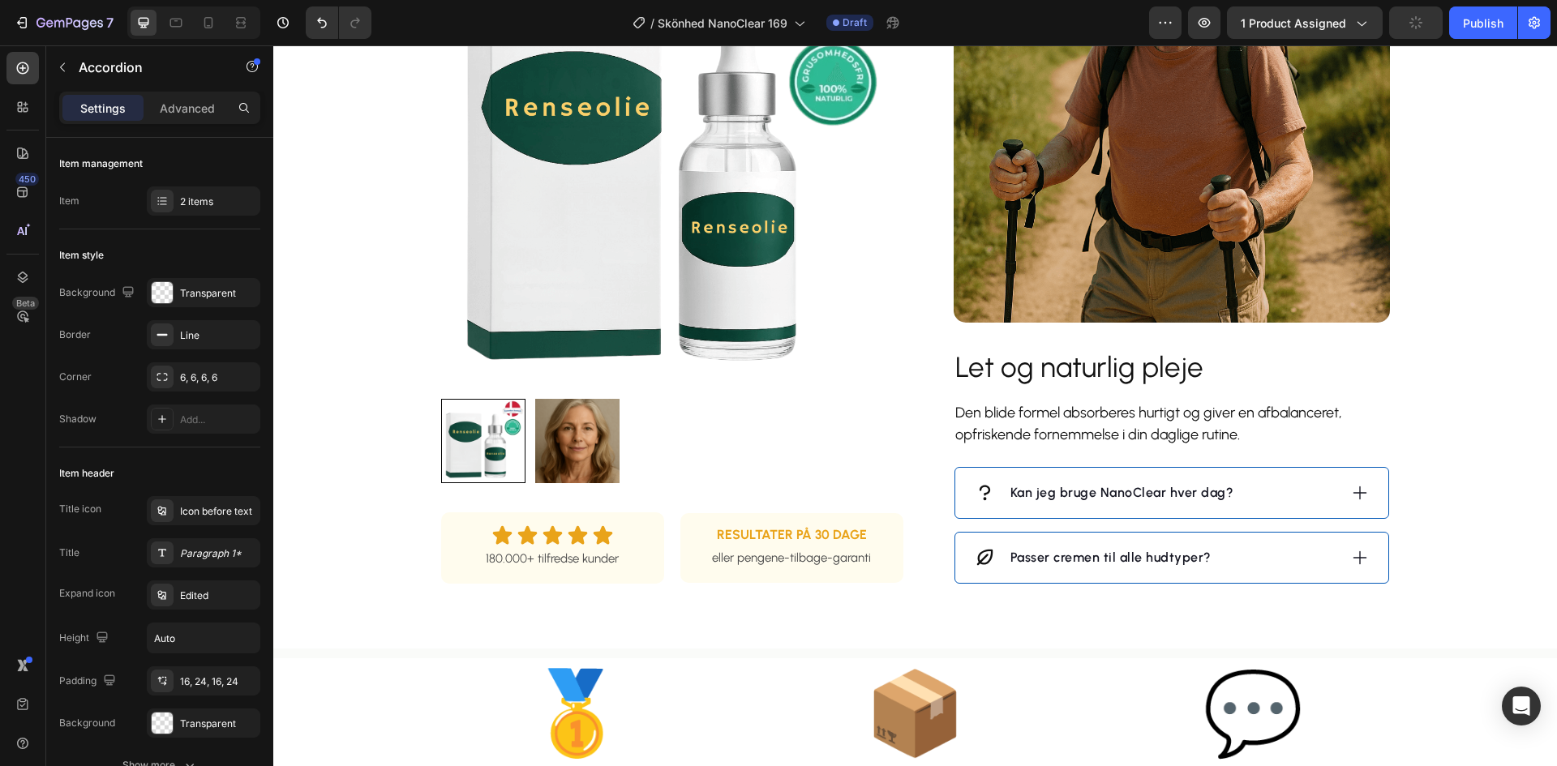
drag, startPoint x: 1356, startPoint y: 491, endPoint x: 1219, endPoint y: 511, distance: 138.5
click at [1356, 490] on icon at bounding box center [1360, 493] width 18 height 18
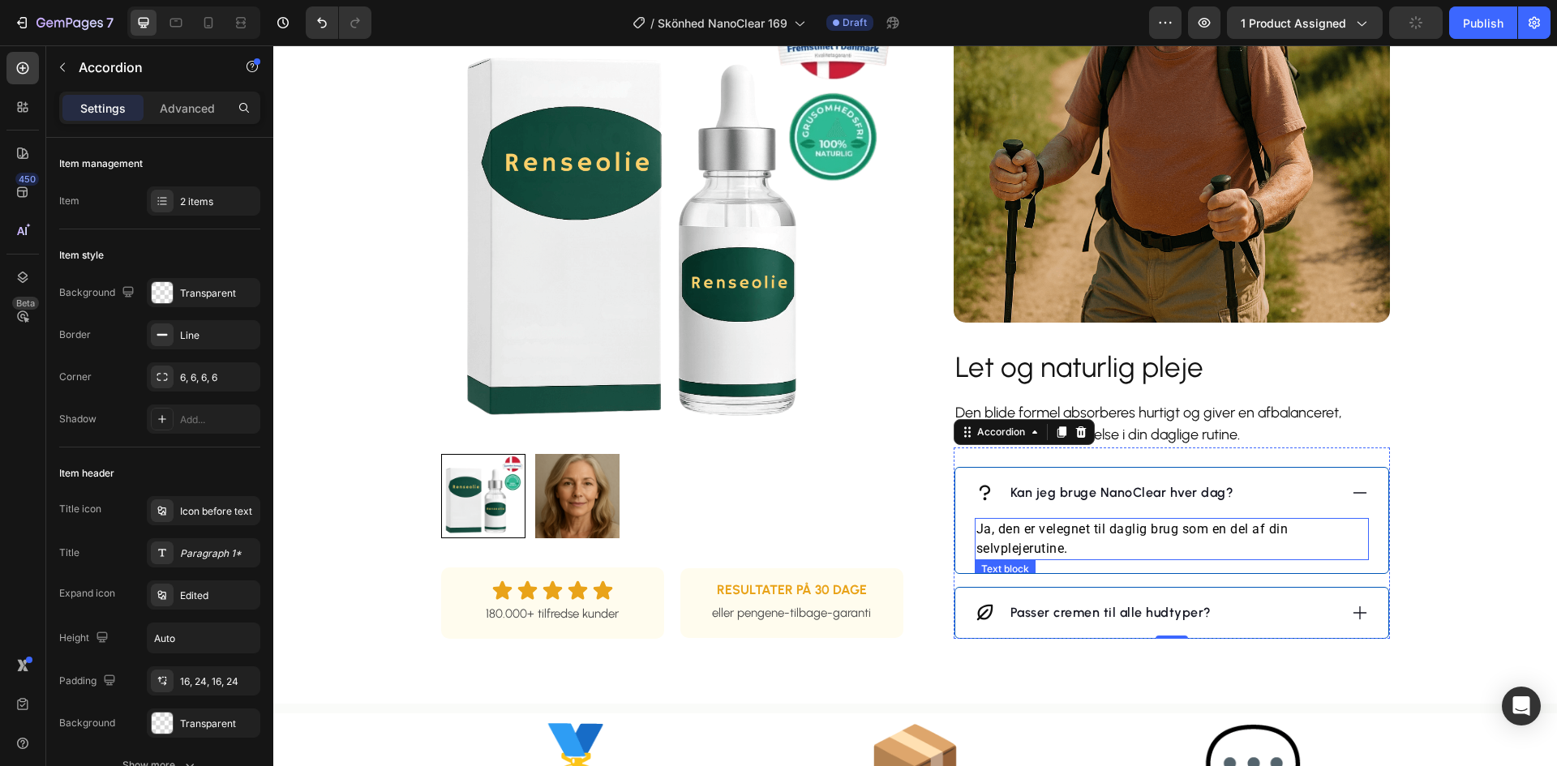
click at [1127, 535] on p "Ja, den er velegnet til daglig brug som en del af din selvplejerutine." at bounding box center [1171, 539] width 391 height 39
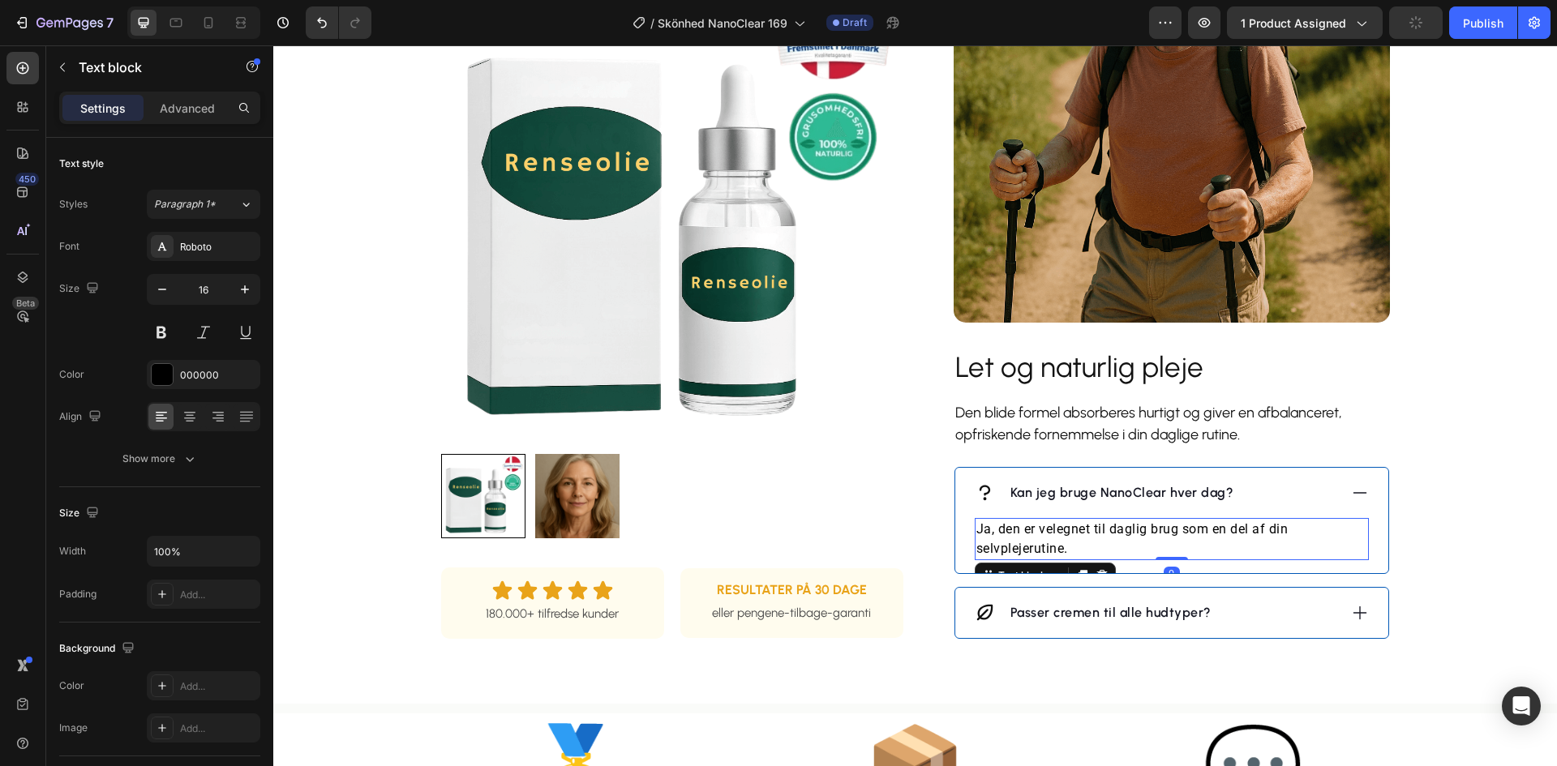
click at [1127, 533] on p "Ja, den er velegnet til daglig brug som en del af din selvplejerutine." at bounding box center [1171, 539] width 391 height 39
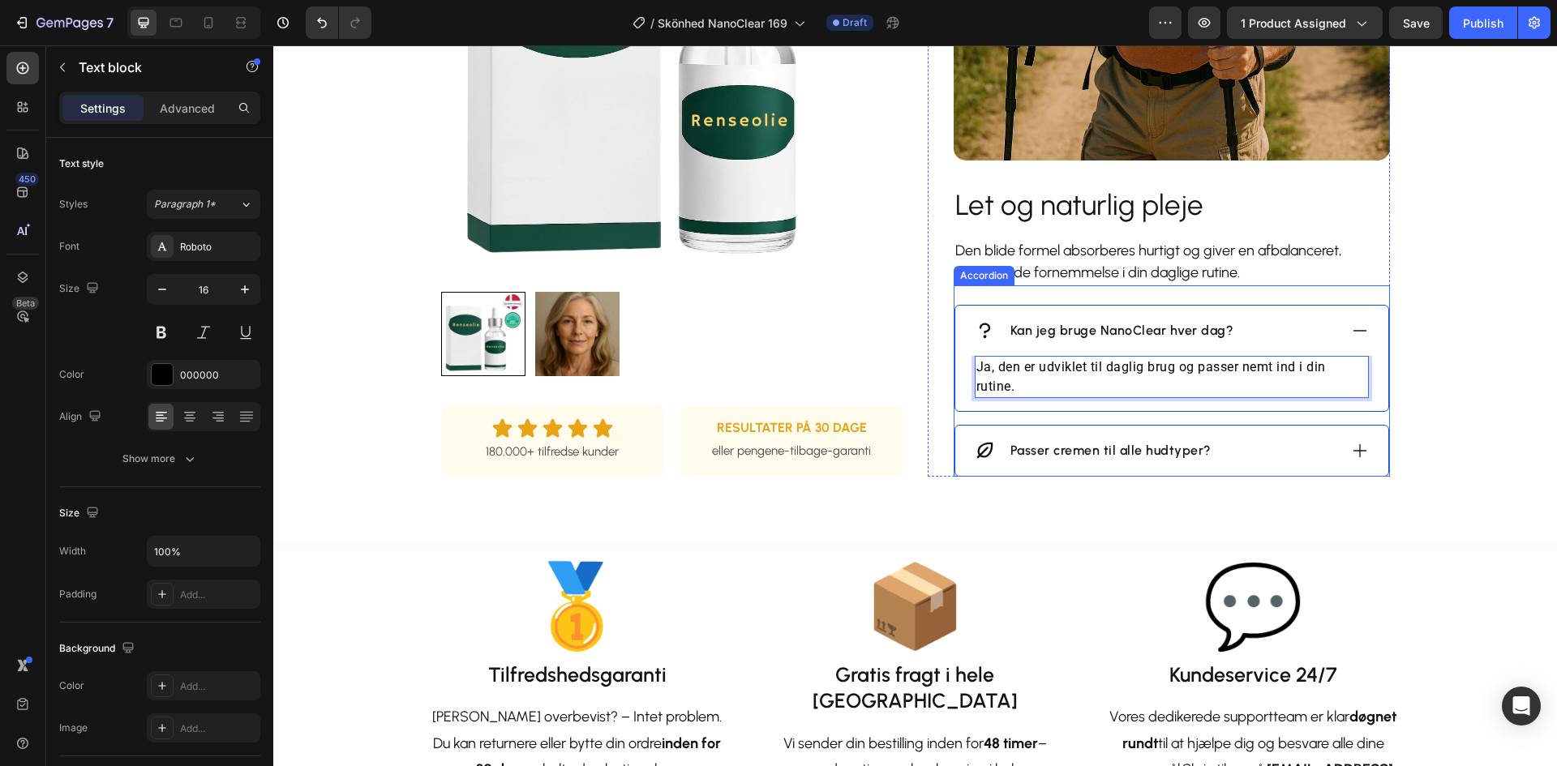
click at [1351, 448] on icon at bounding box center [1360, 451] width 18 height 18
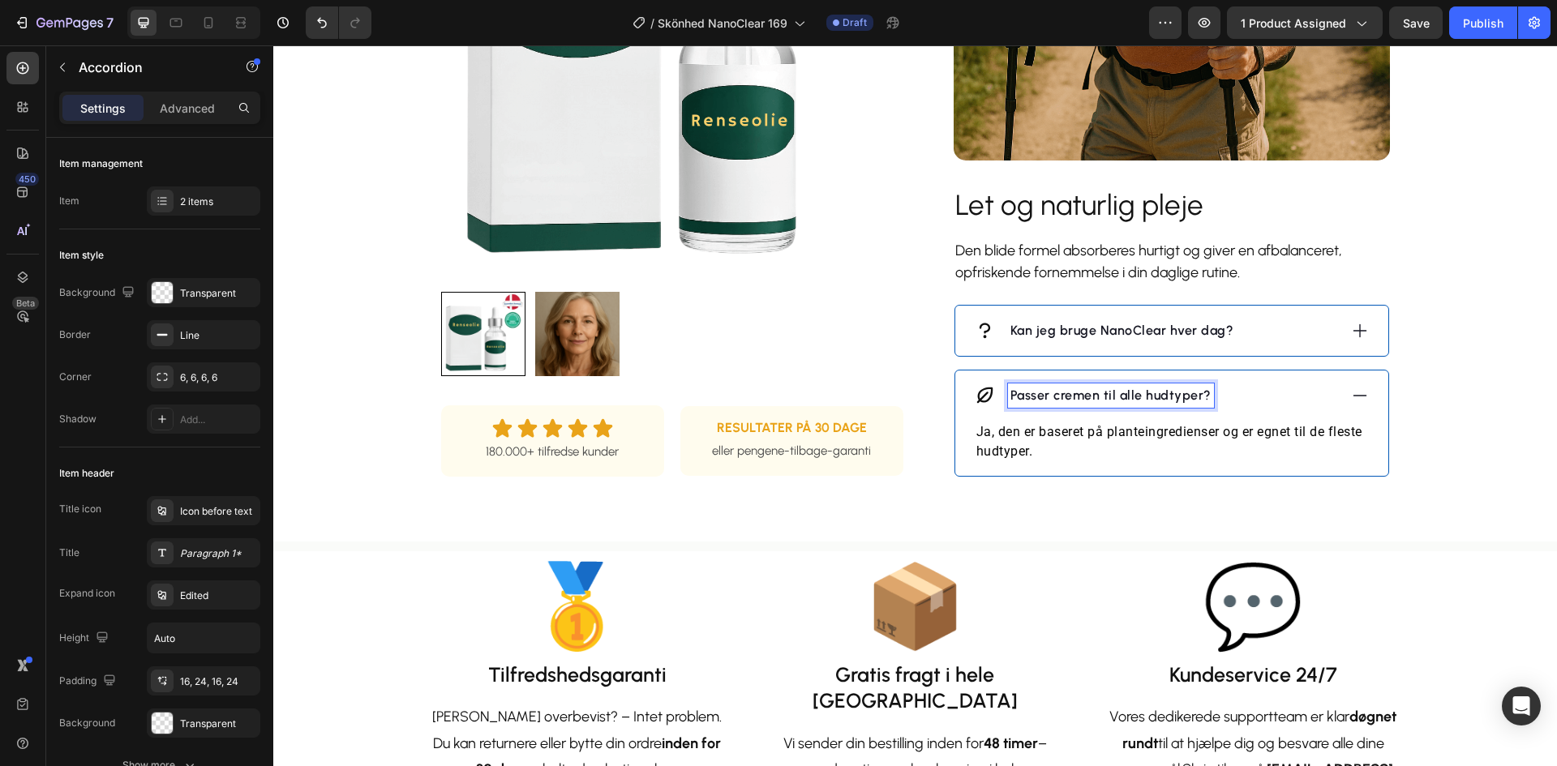
click at [1137, 399] on p "Passer cremen til alle hudtyper?" at bounding box center [1110, 395] width 201 height 19
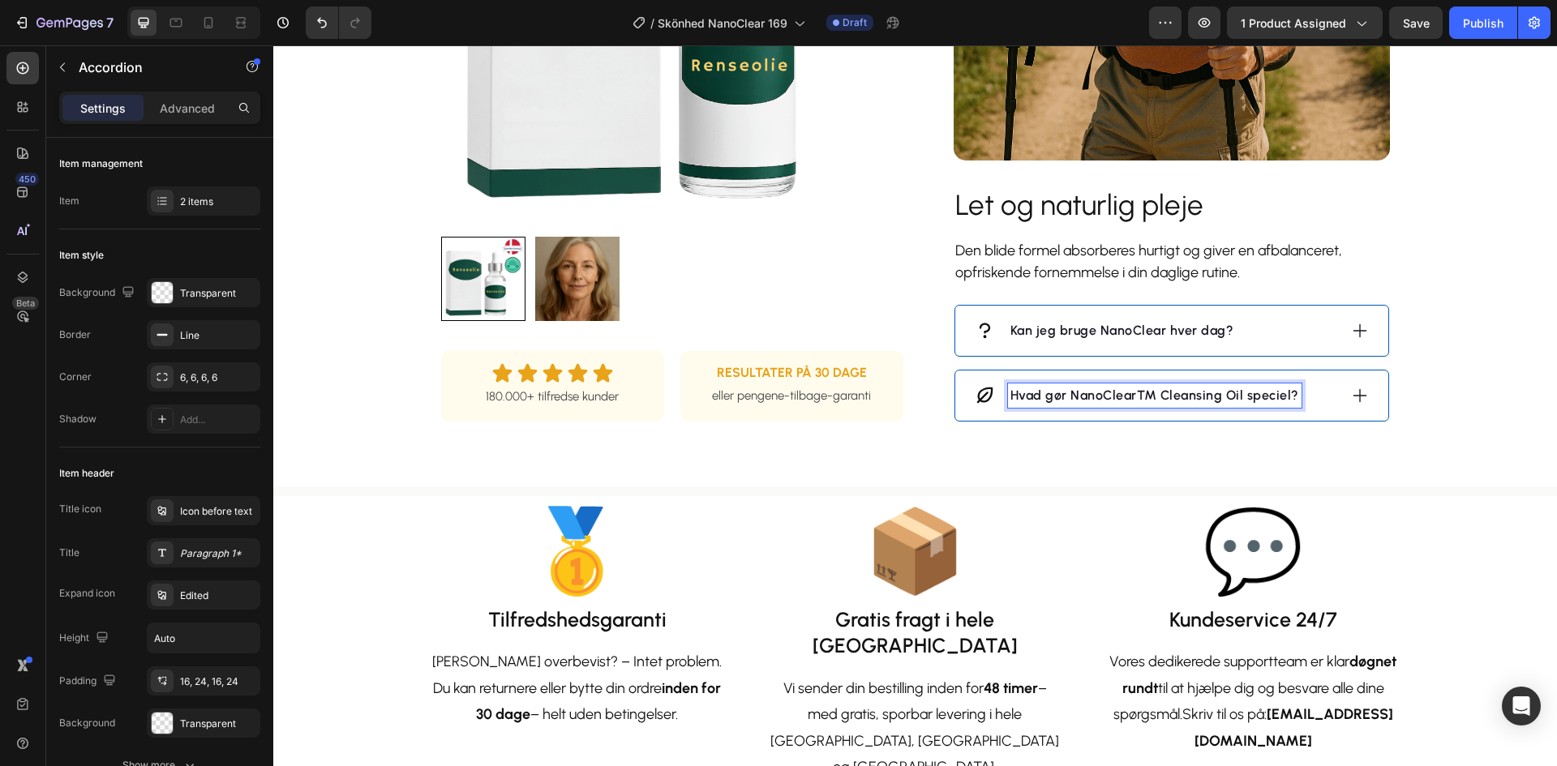
click at [1152, 397] on p "Hvad gør NanoClear™ Cleansing Oil speciel?" at bounding box center [1154, 395] width 289 height 19
click at [1240, 395] on p "Hvad gør NanoClear™ Cleansing Oil speciel?" at bounding box center [1154, 395] width 289 height 19
click at [1258, 384] on div "Hvad gør NanoClear speciel?" at bounding box center [1156, 396] width 363 height 24
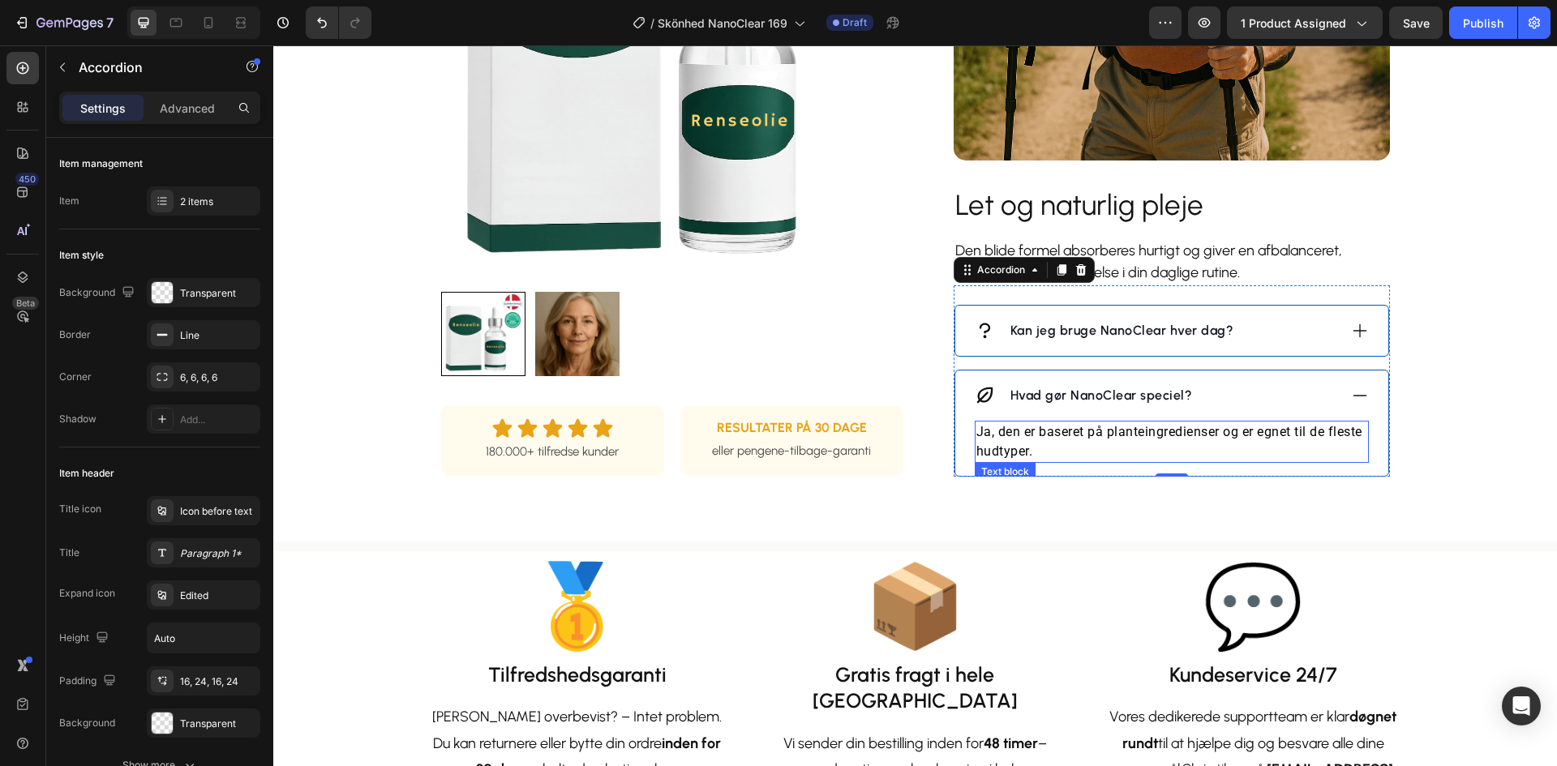
click at [1140, 431] on p "Ja, den er baseret på planteingredienser og er egnet til de fleste hudtyper." at bounding box center [1171, 442] width 391 height 39
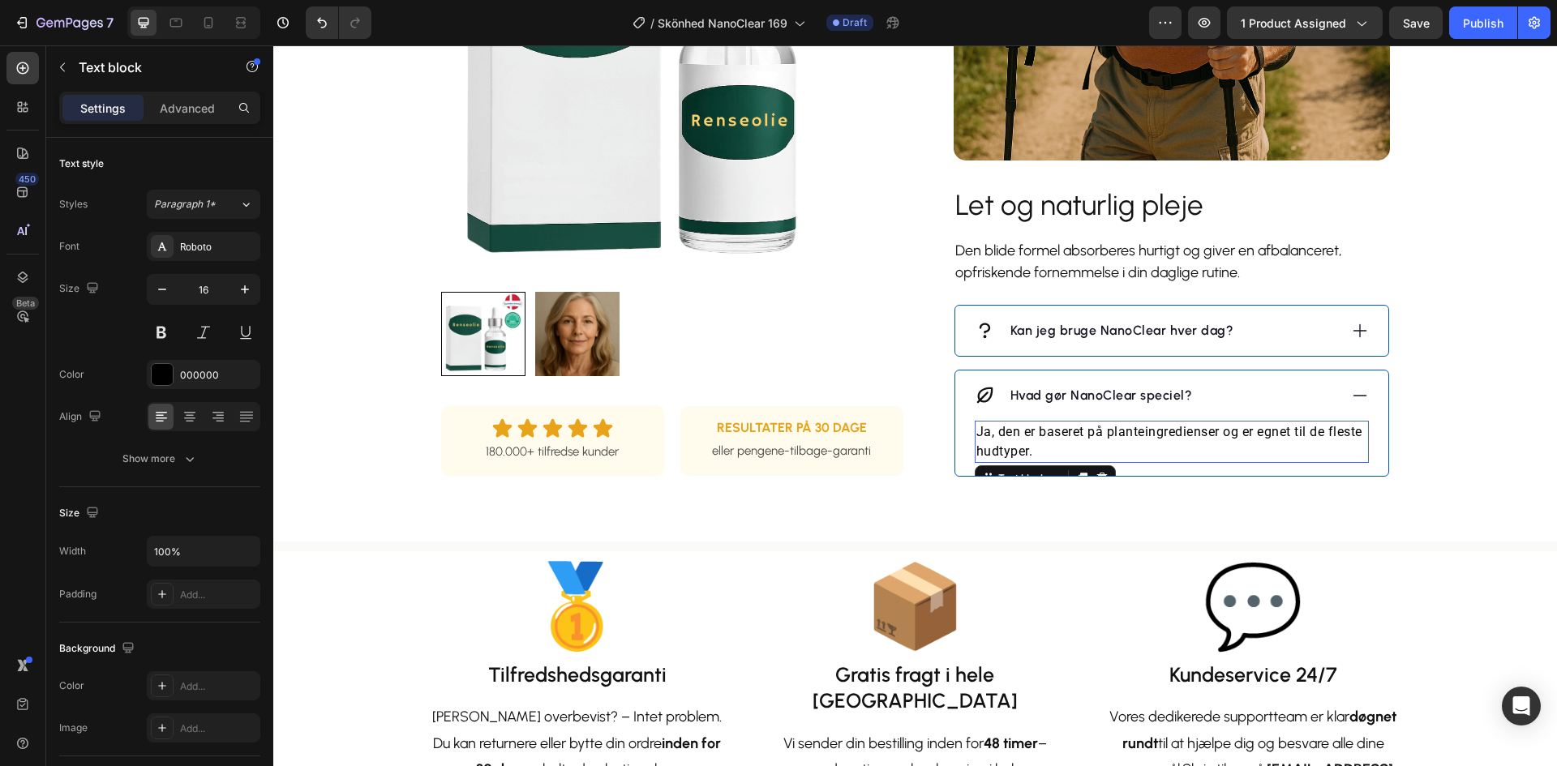
click at [1140, 431] on p "Ja, den er baseret på planteingredienser og er egnet til de fleste hudtyper." at bounding box center [1171, 442] width 391 height 39
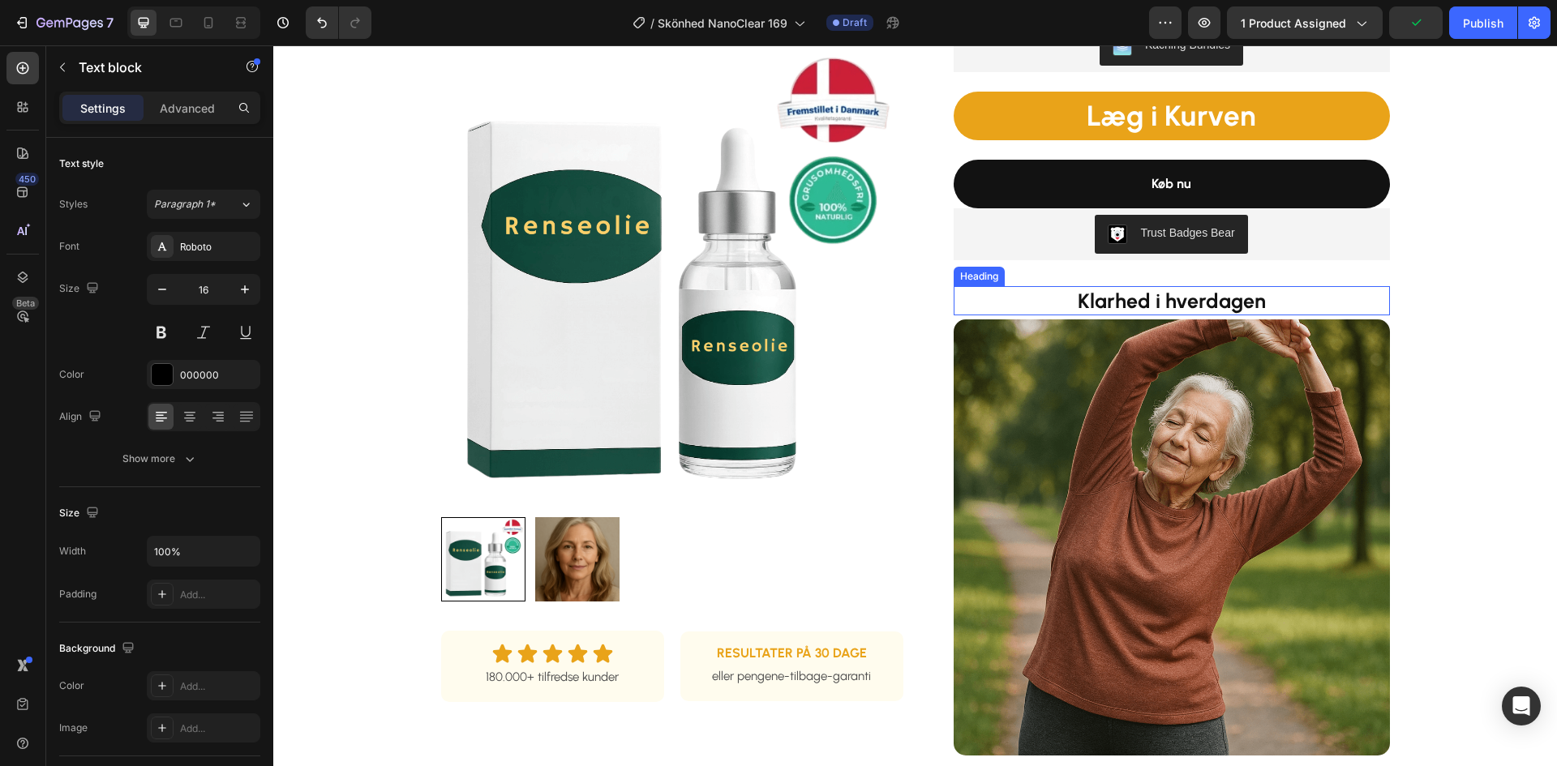
scroll to position [568, 0]
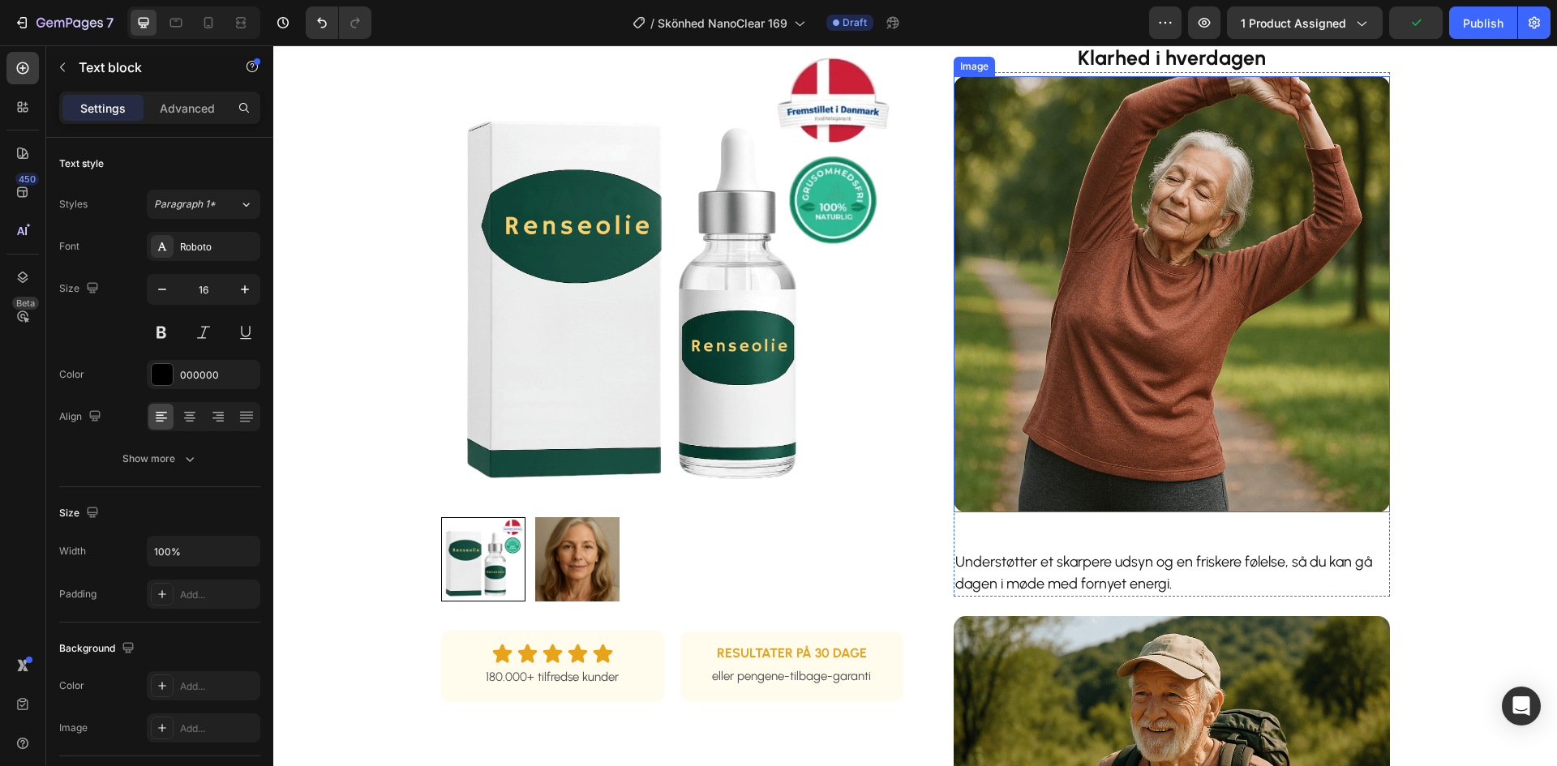
click at [1087, 261] on img at bounding box center [1172, 294] width 436 height 436
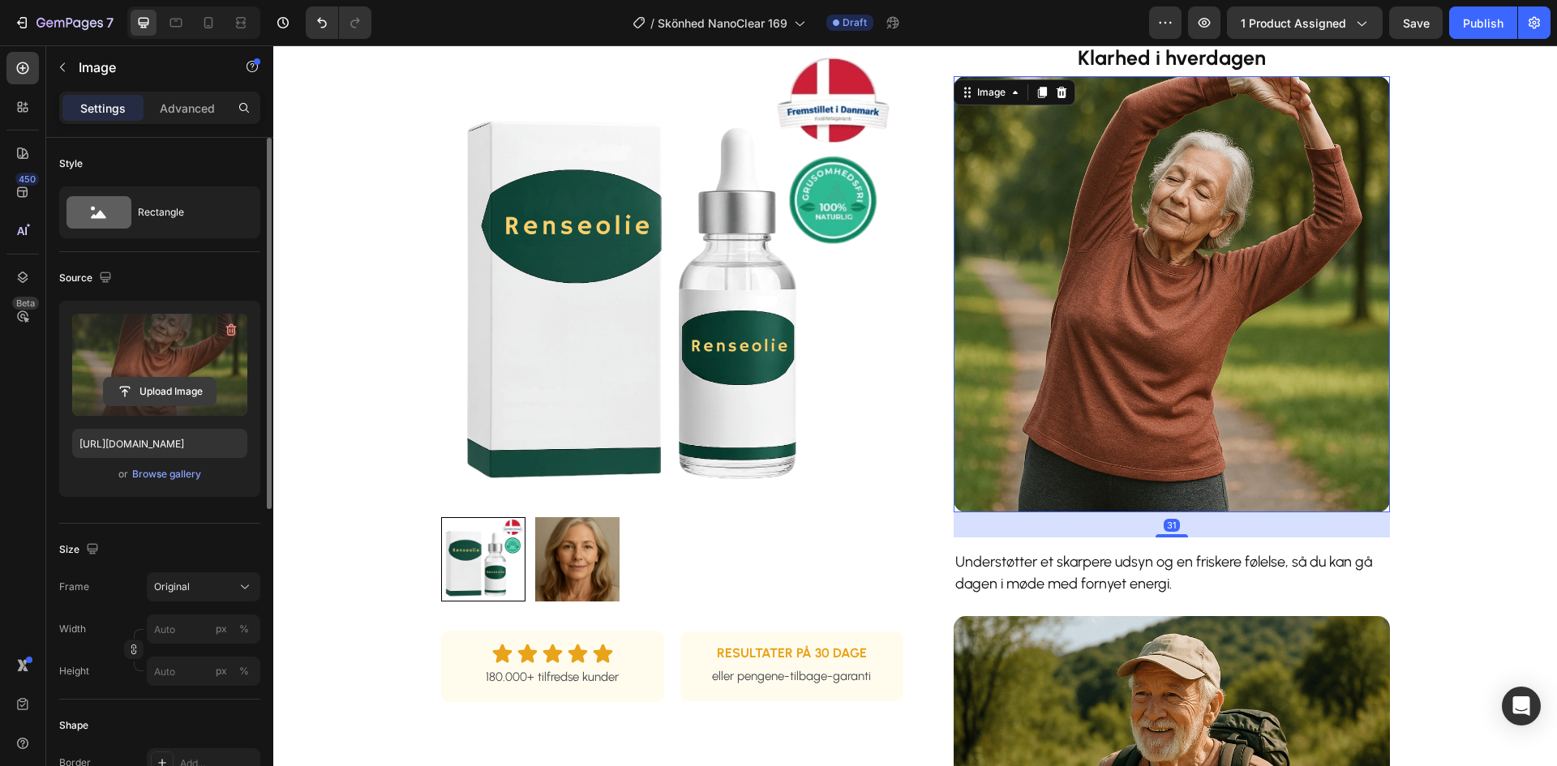
click at [199, 390] on input "file" at bounding box center [160, 392] width 112 height 28
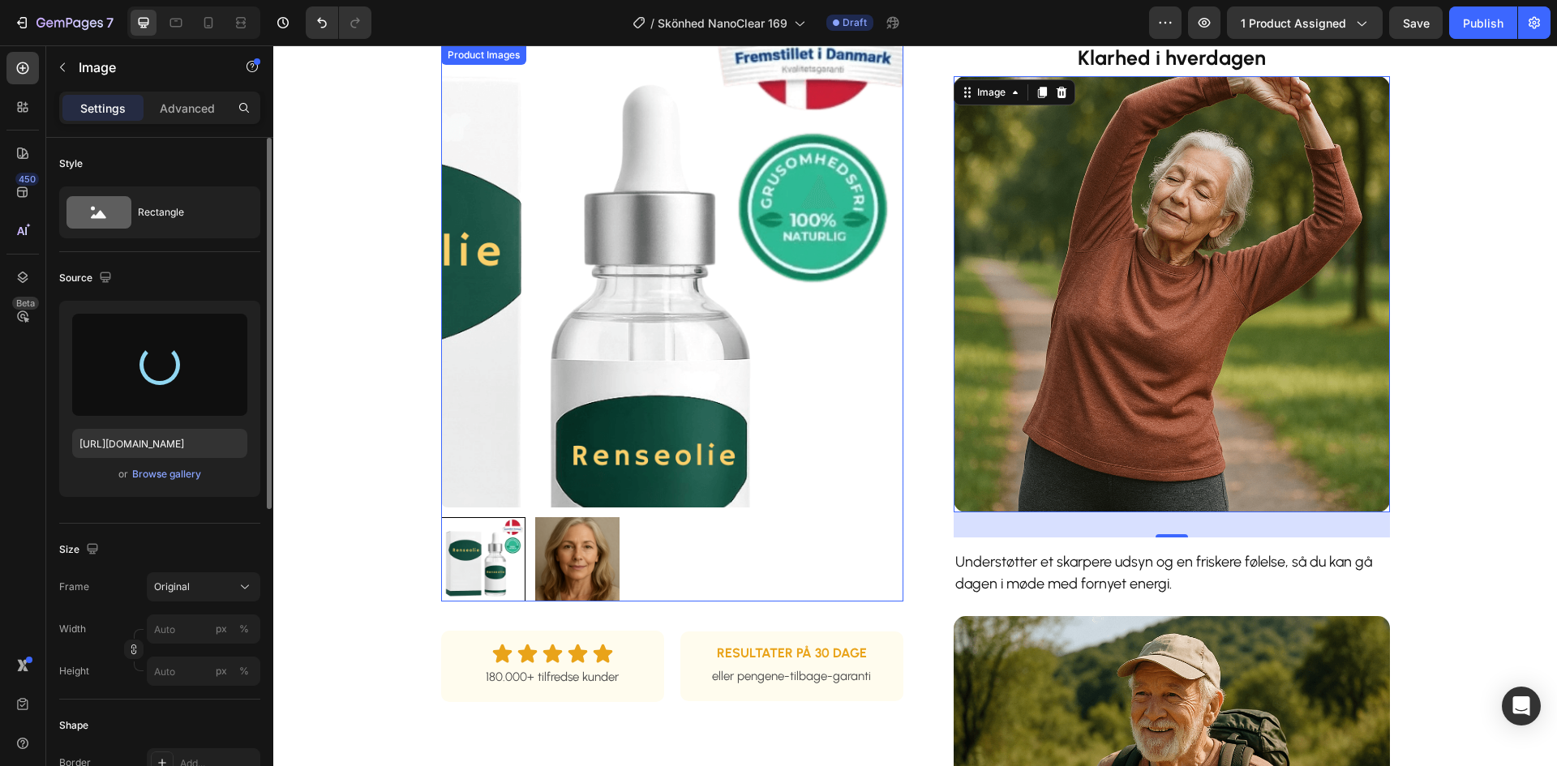
type input "[URL][DOMAIN_NAME]"
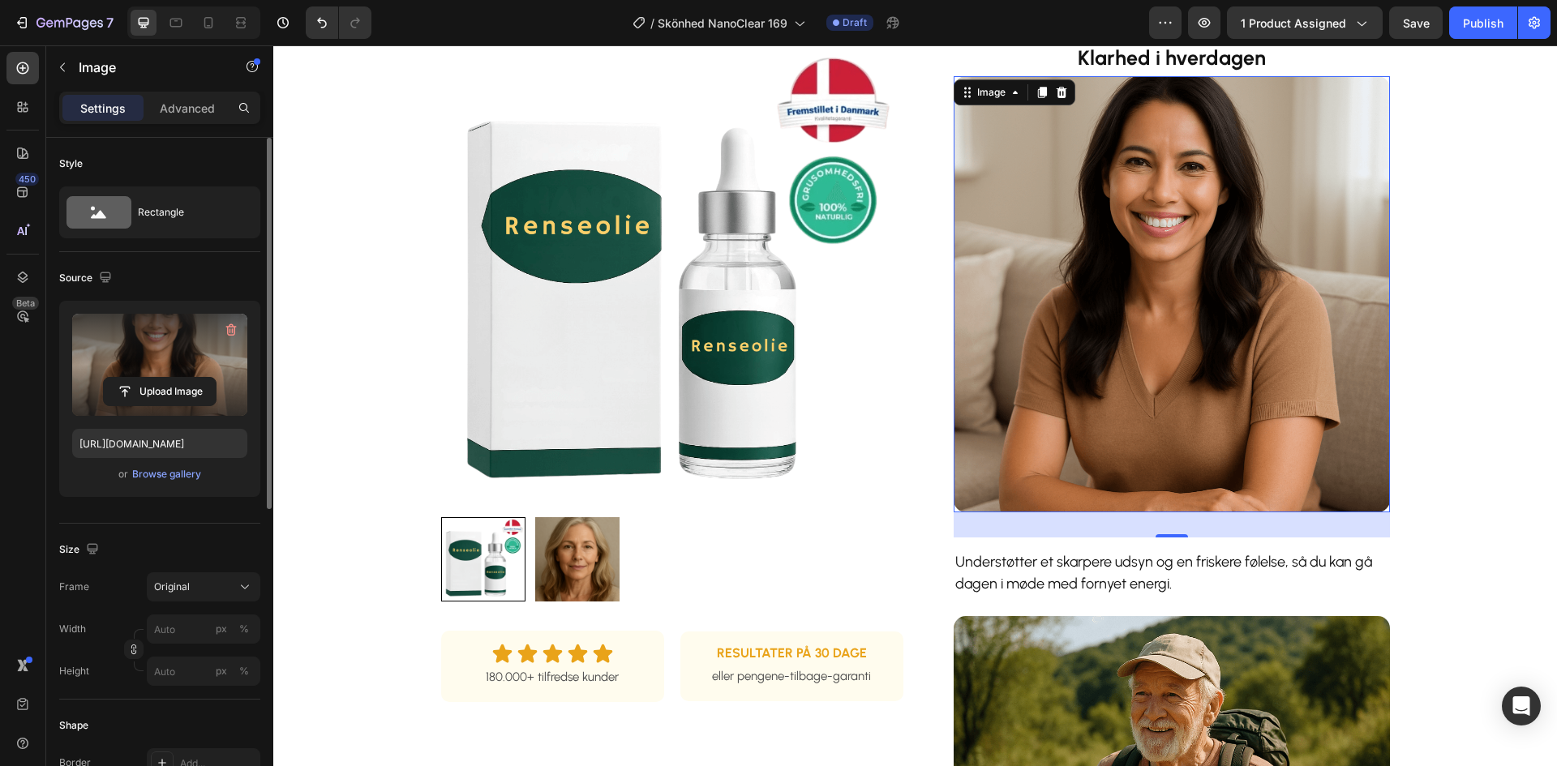
scroll to position [811, 0]
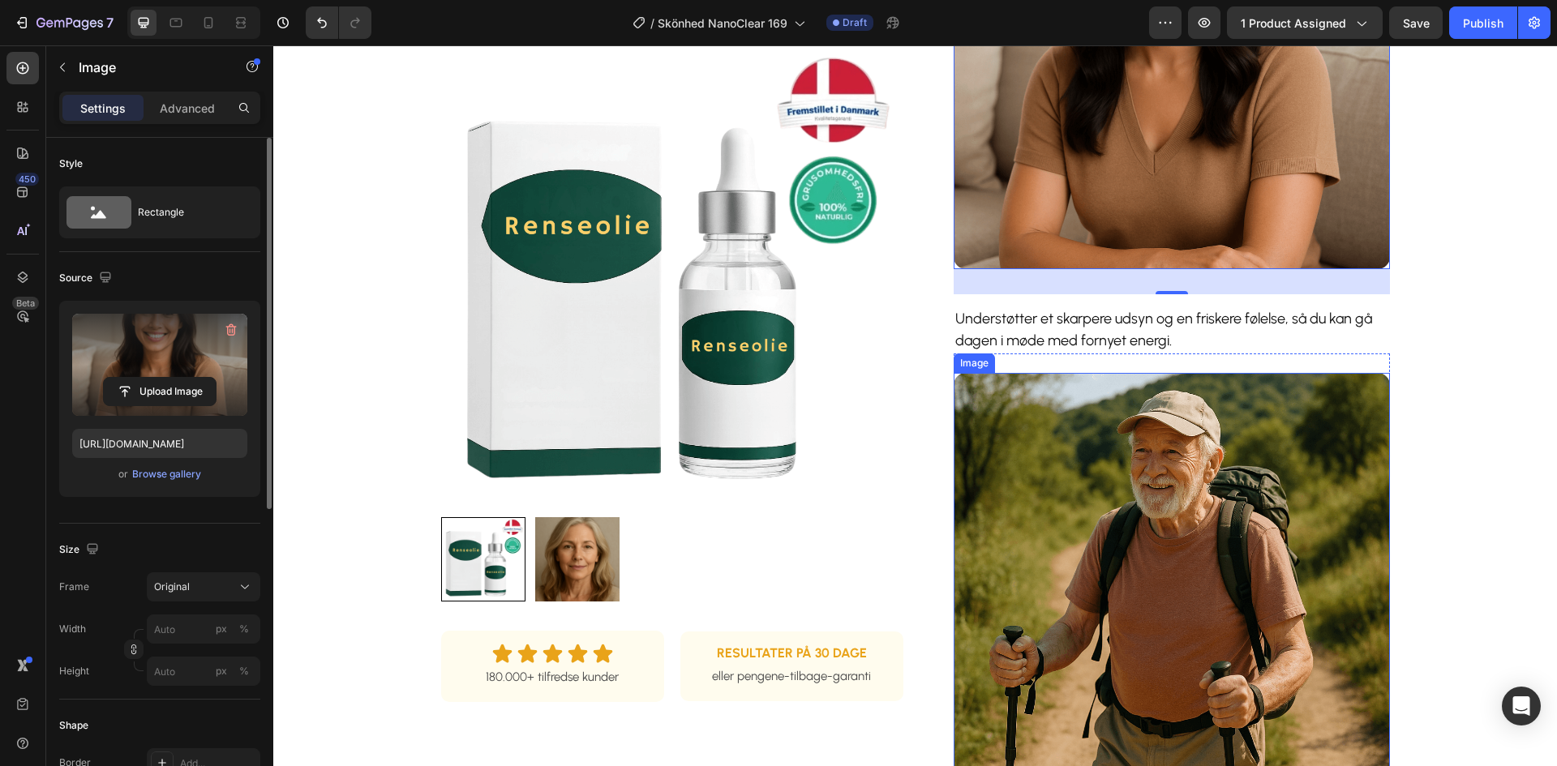
click at [1148, 453] on img at bounding box center [1172, 591] width 436 height 436
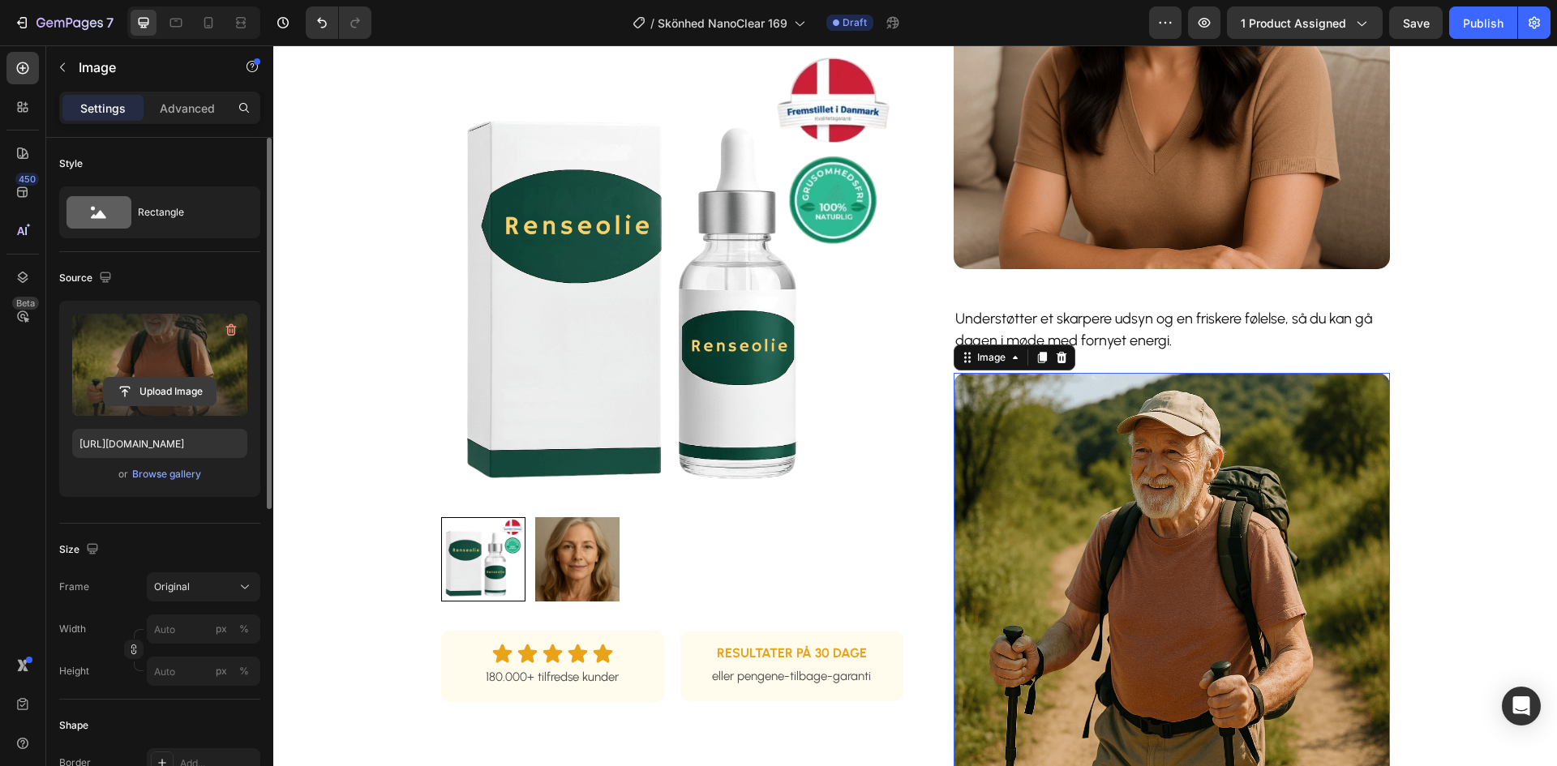
click at [184, 388] on input "file" at bounding box center [160, 392] width 112 height 28
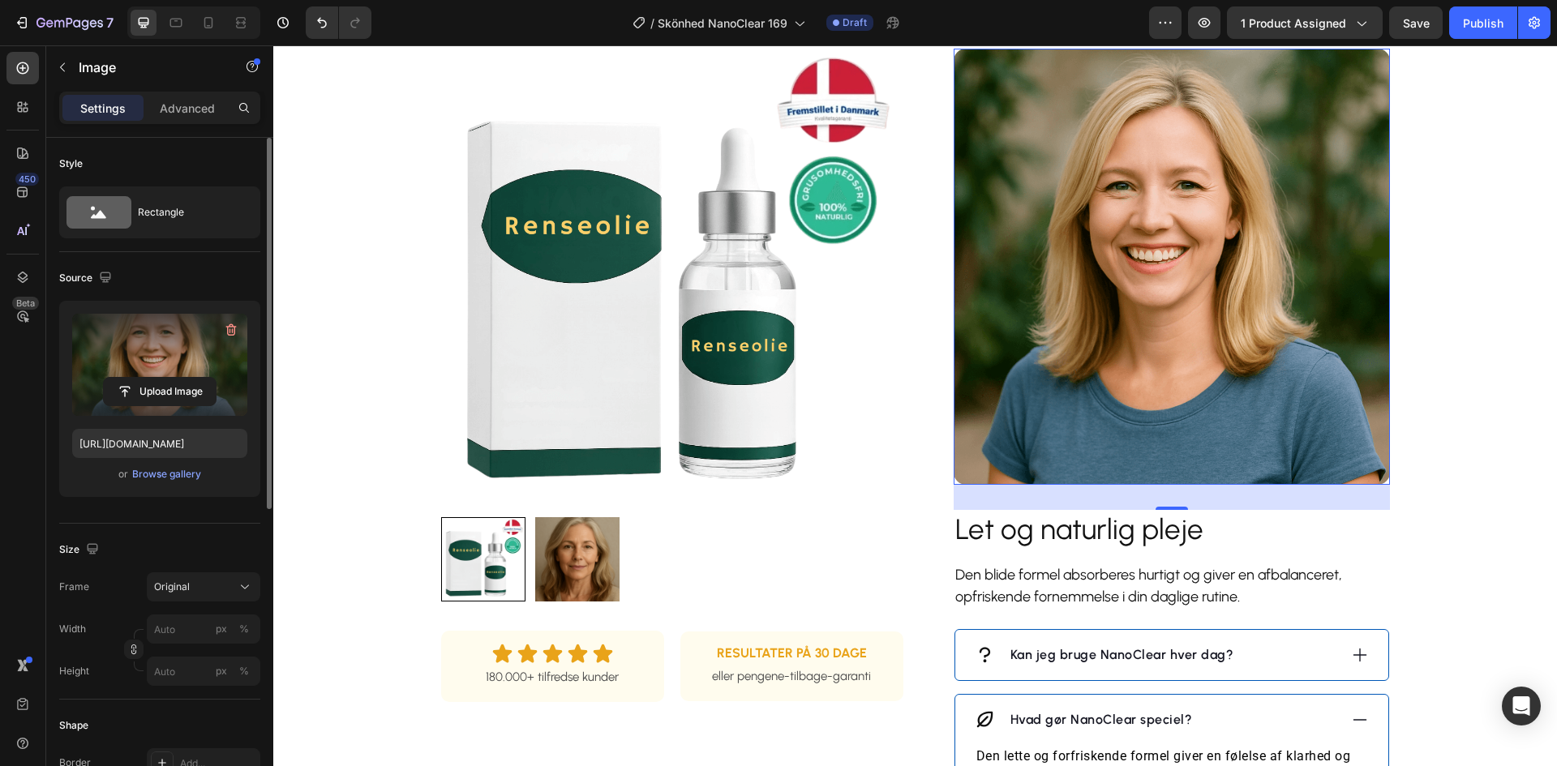
scroll to position [730, 0]
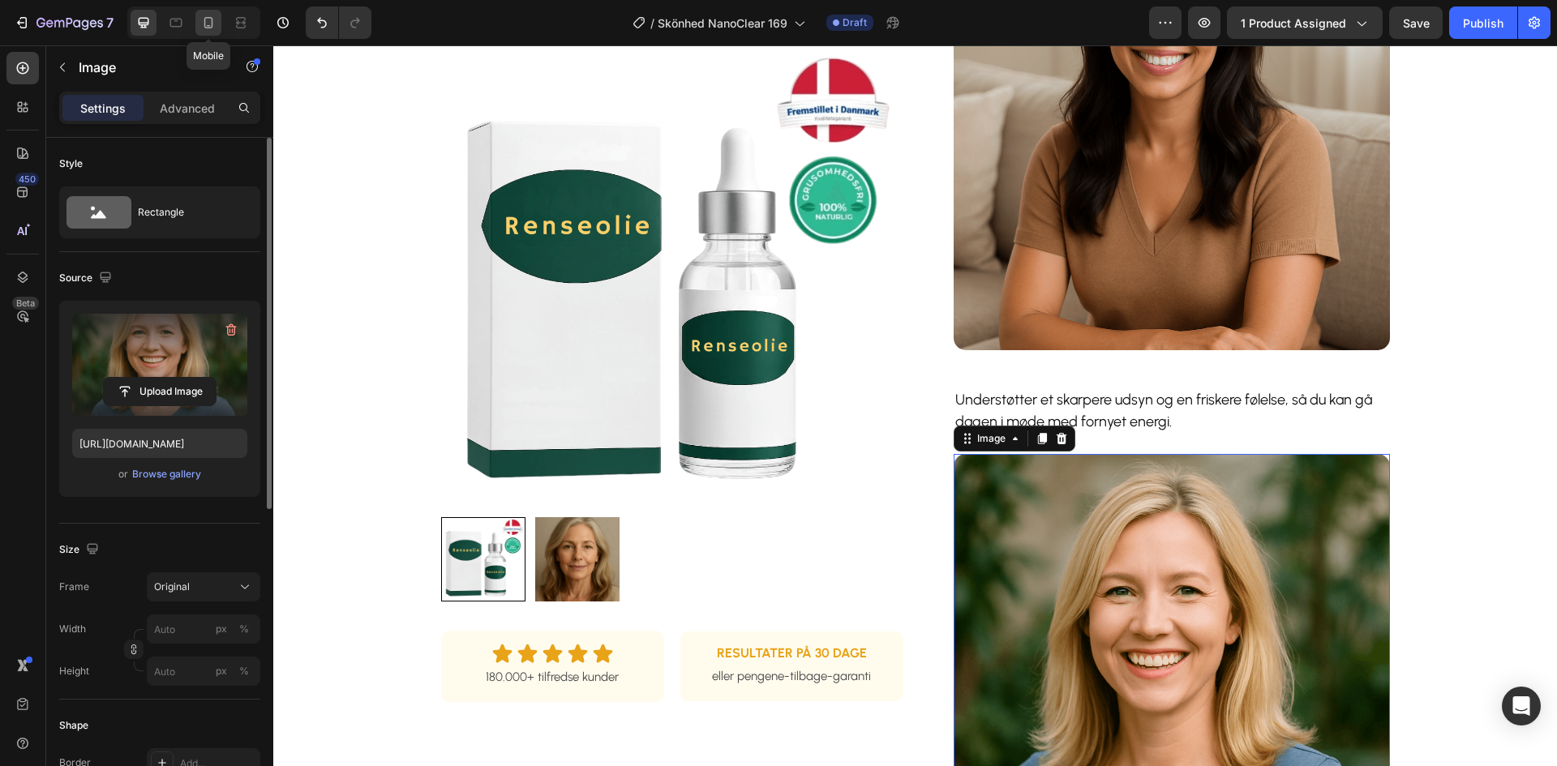
drag, startPoint x: 205, startPoint y: 20, endPoint x: 6, endPoint y: 133, distance: 229.1
click at [205, 20] on icon at bounding box center [208, 22] width 9 height 11
type input "[URL][DOMAIN_NAME]"
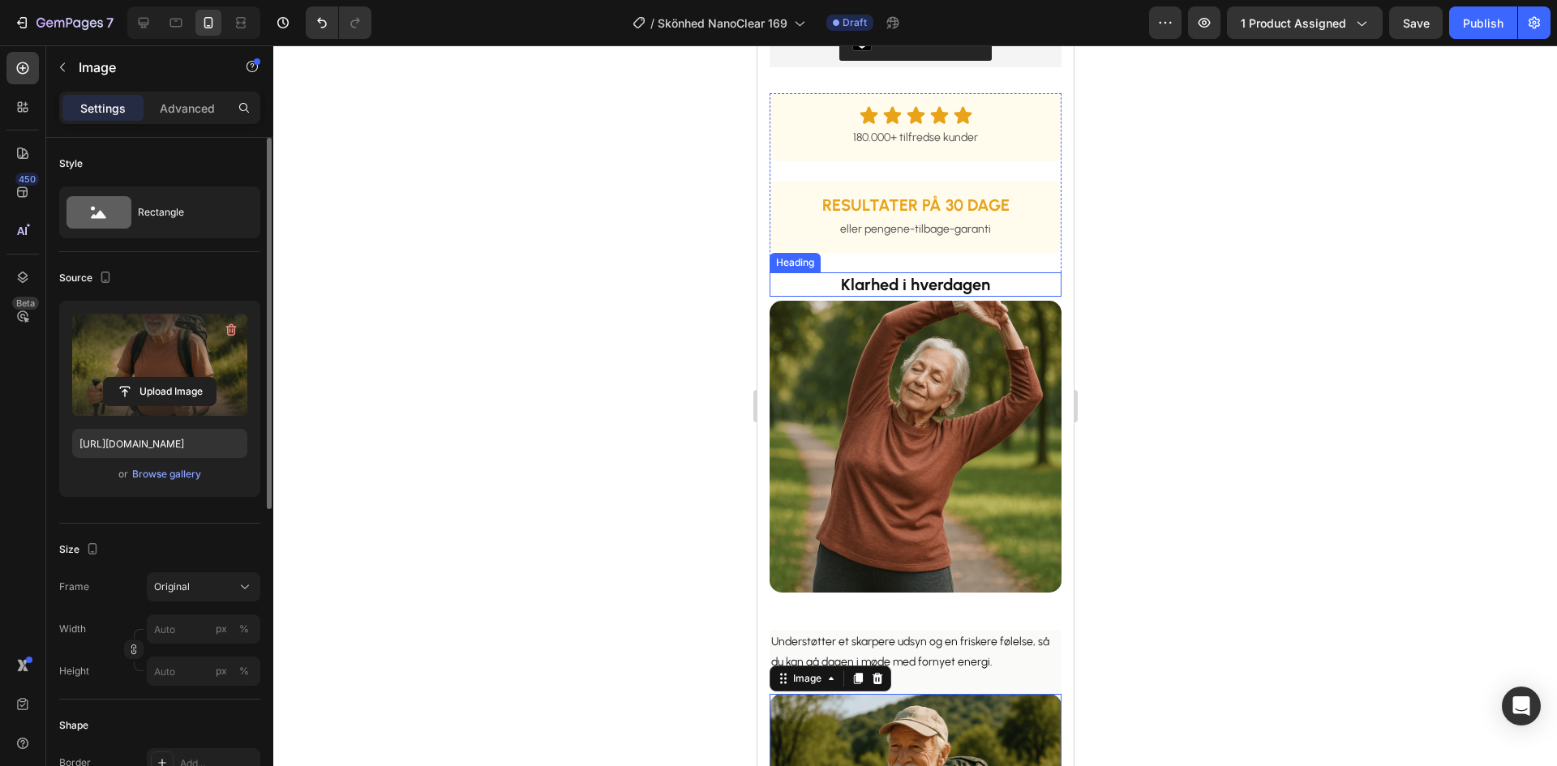
scroll to position [1027, 0]
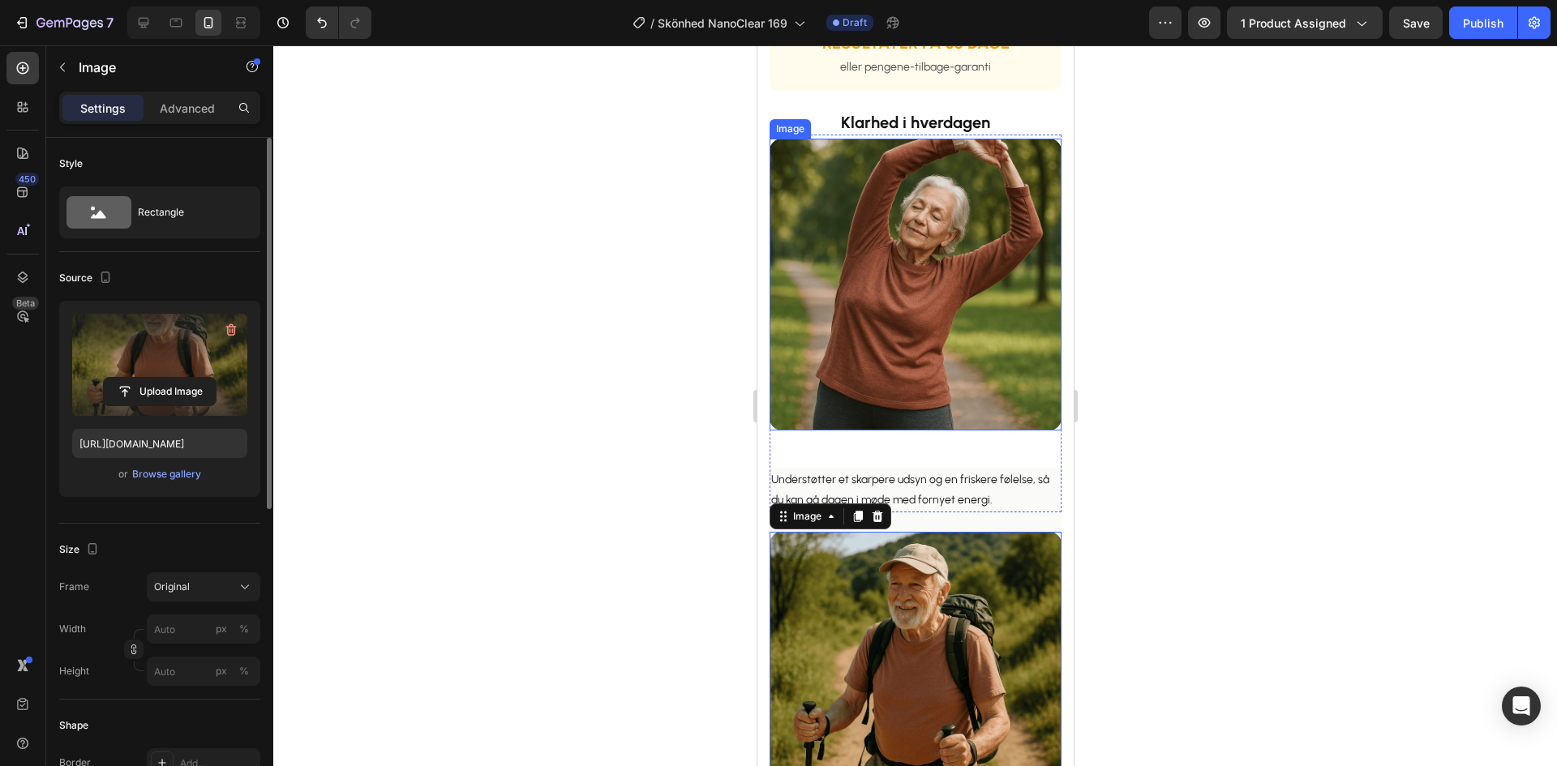
click at [872, 277] on img at bounding box center [915, 285] width 292 height 292
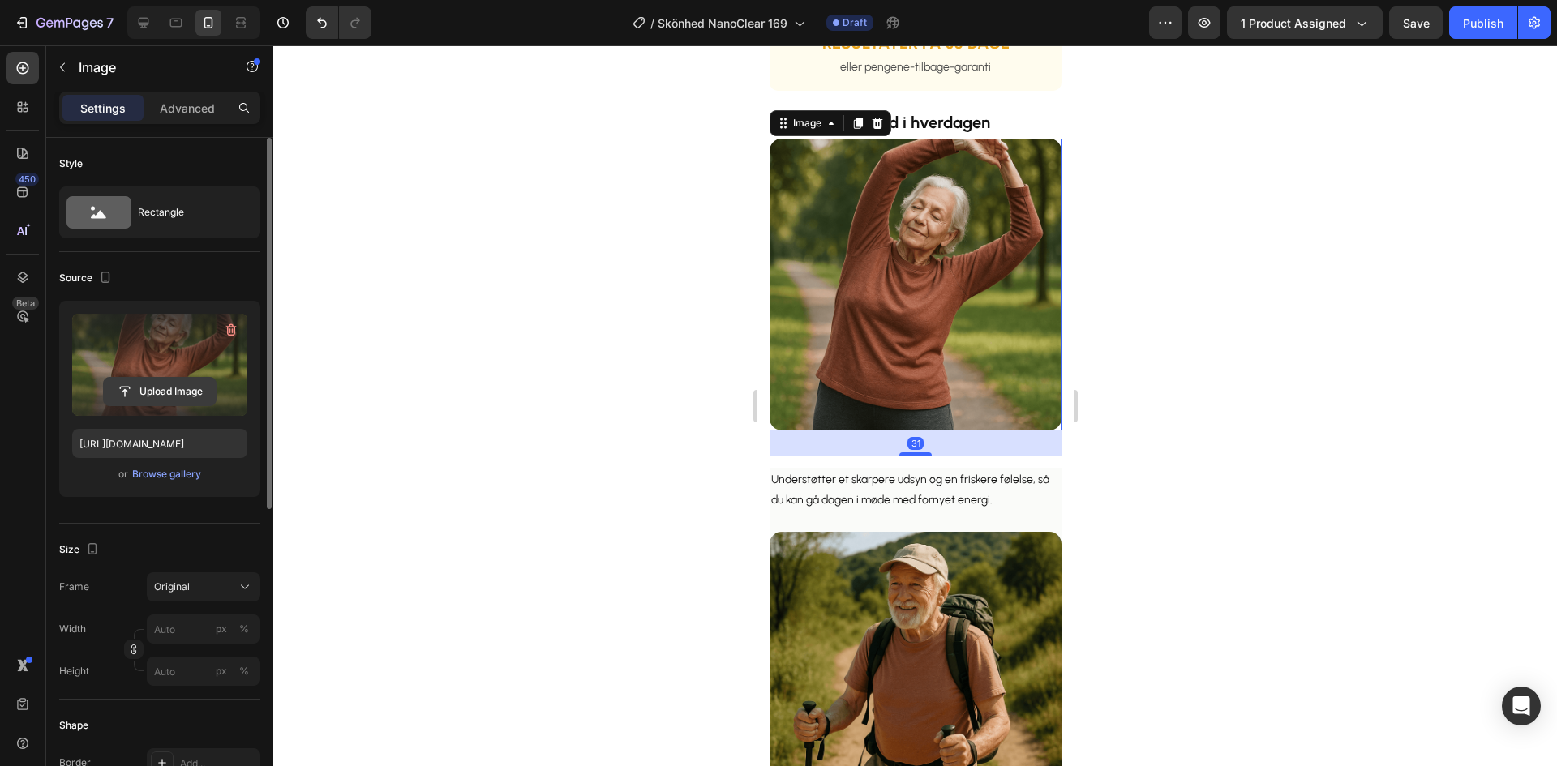
click at [165, 392] on input "file" at bounding box center [160, 392] width 112 height 28
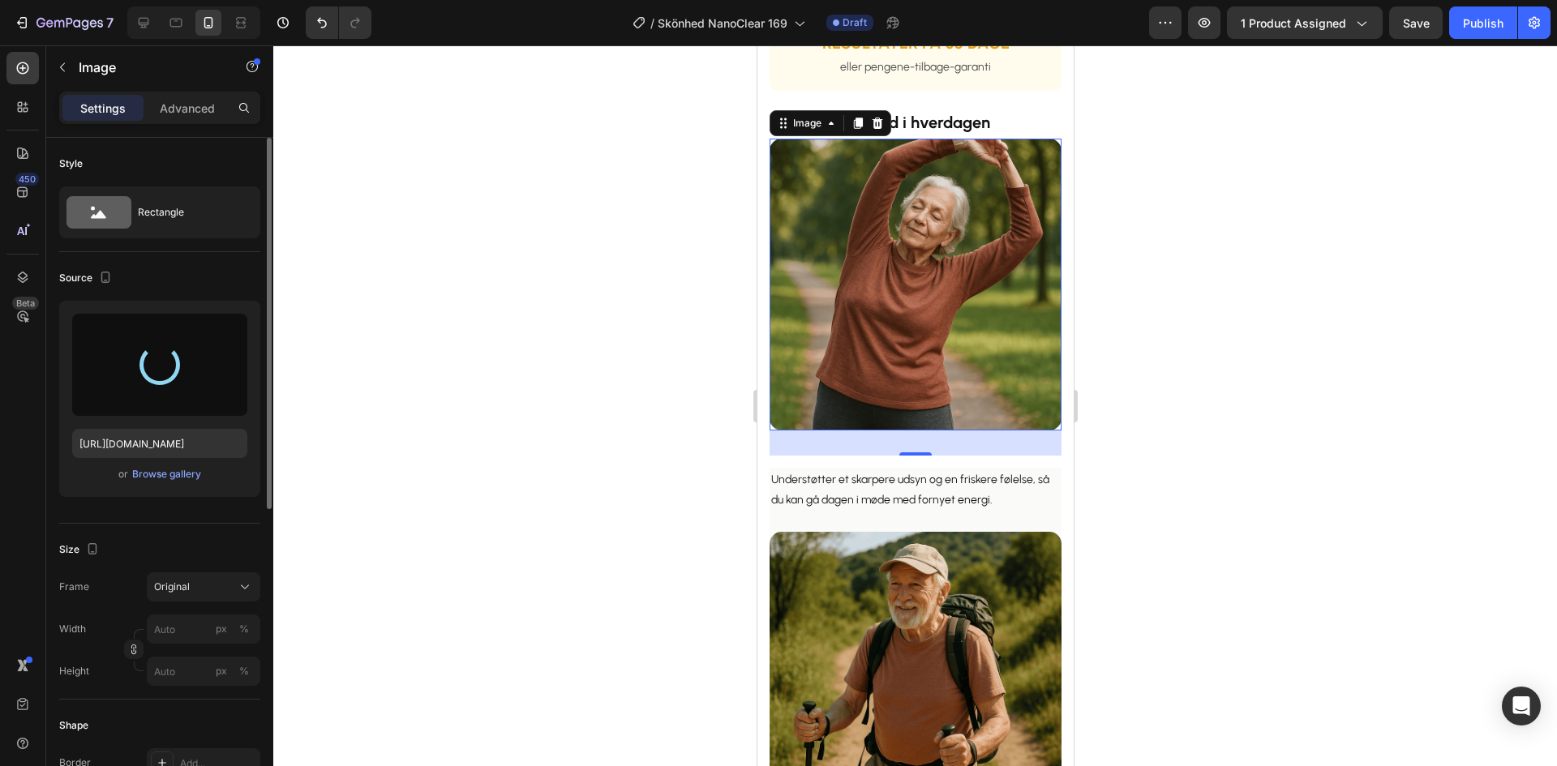
type input "[URL][DOMAIN_NAME]"
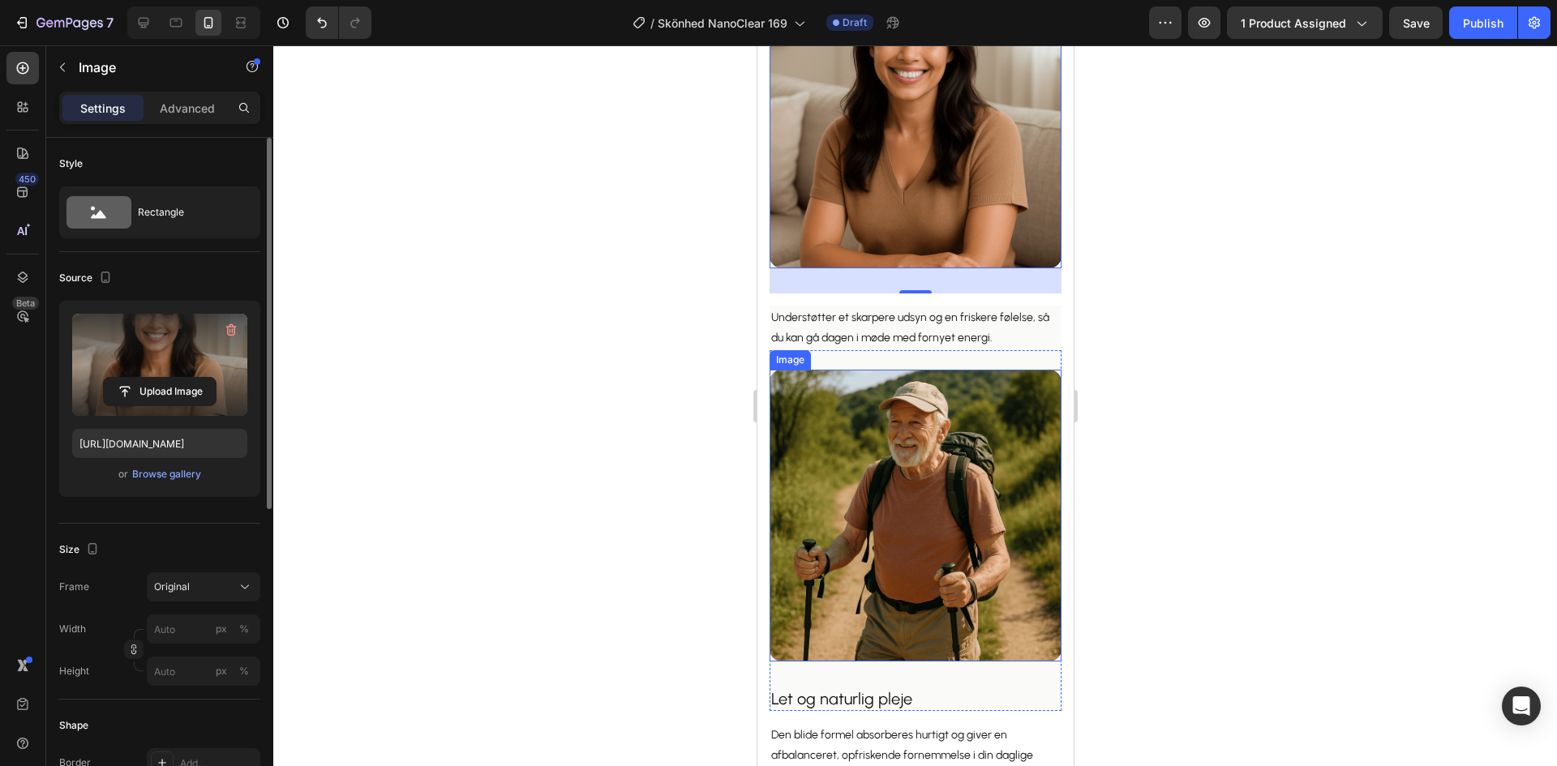
scroll to position [1270, 0]
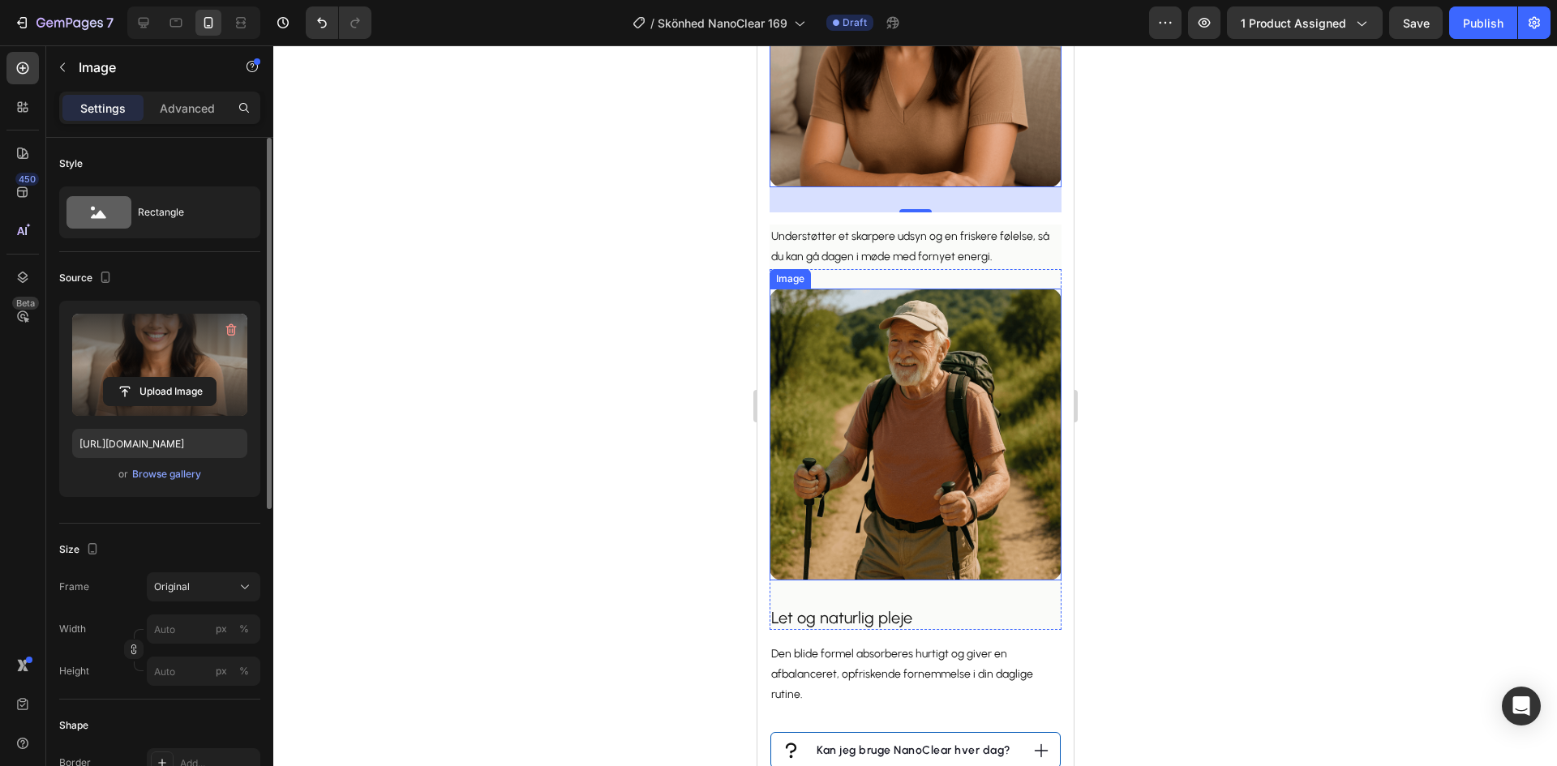
click at [878, 388] on img at bounding box center [915, 435] width 292 height 292
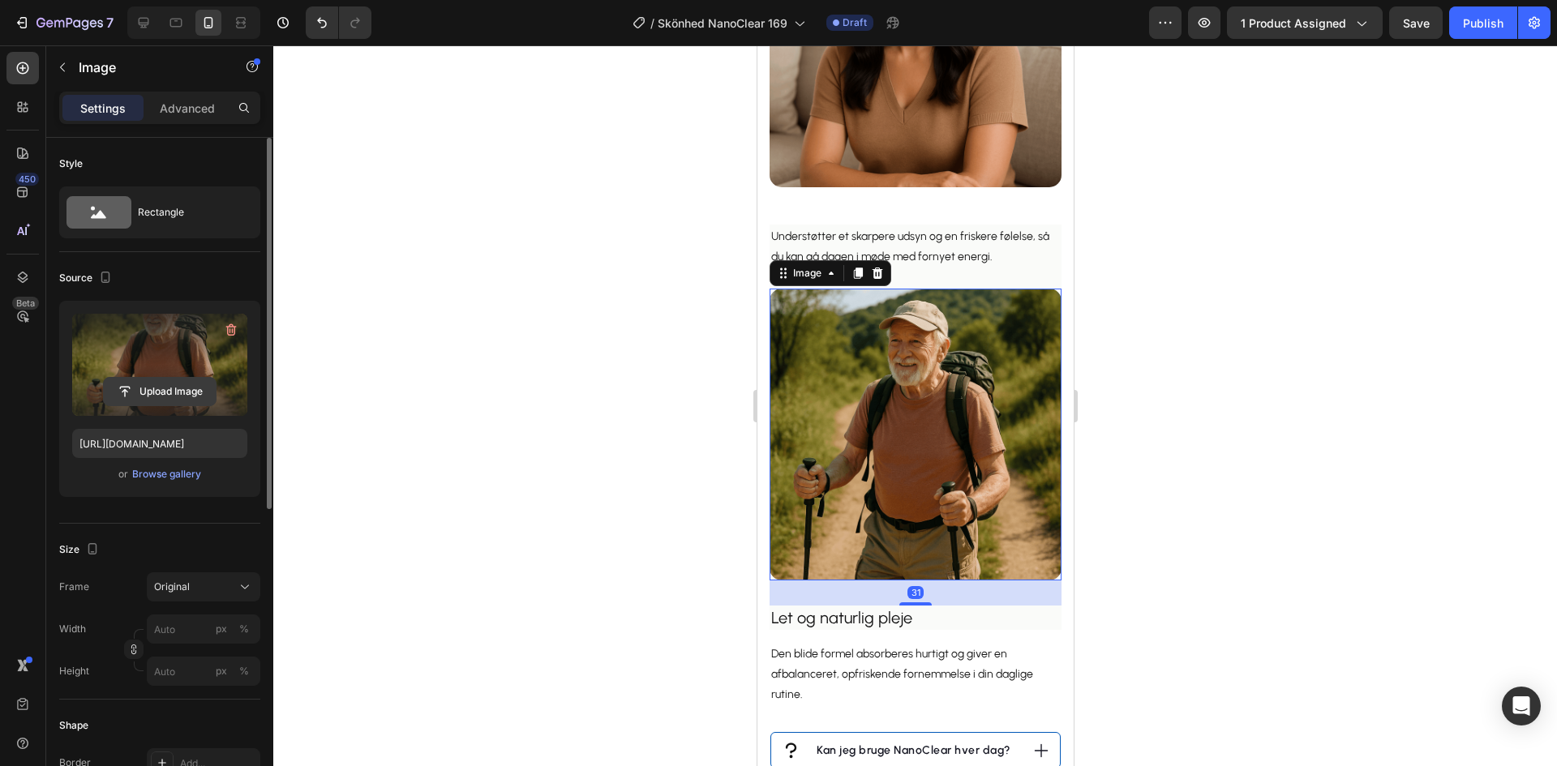
click at [156, 385] on input "file" at bounding box center [160, 392] width 112 height 28
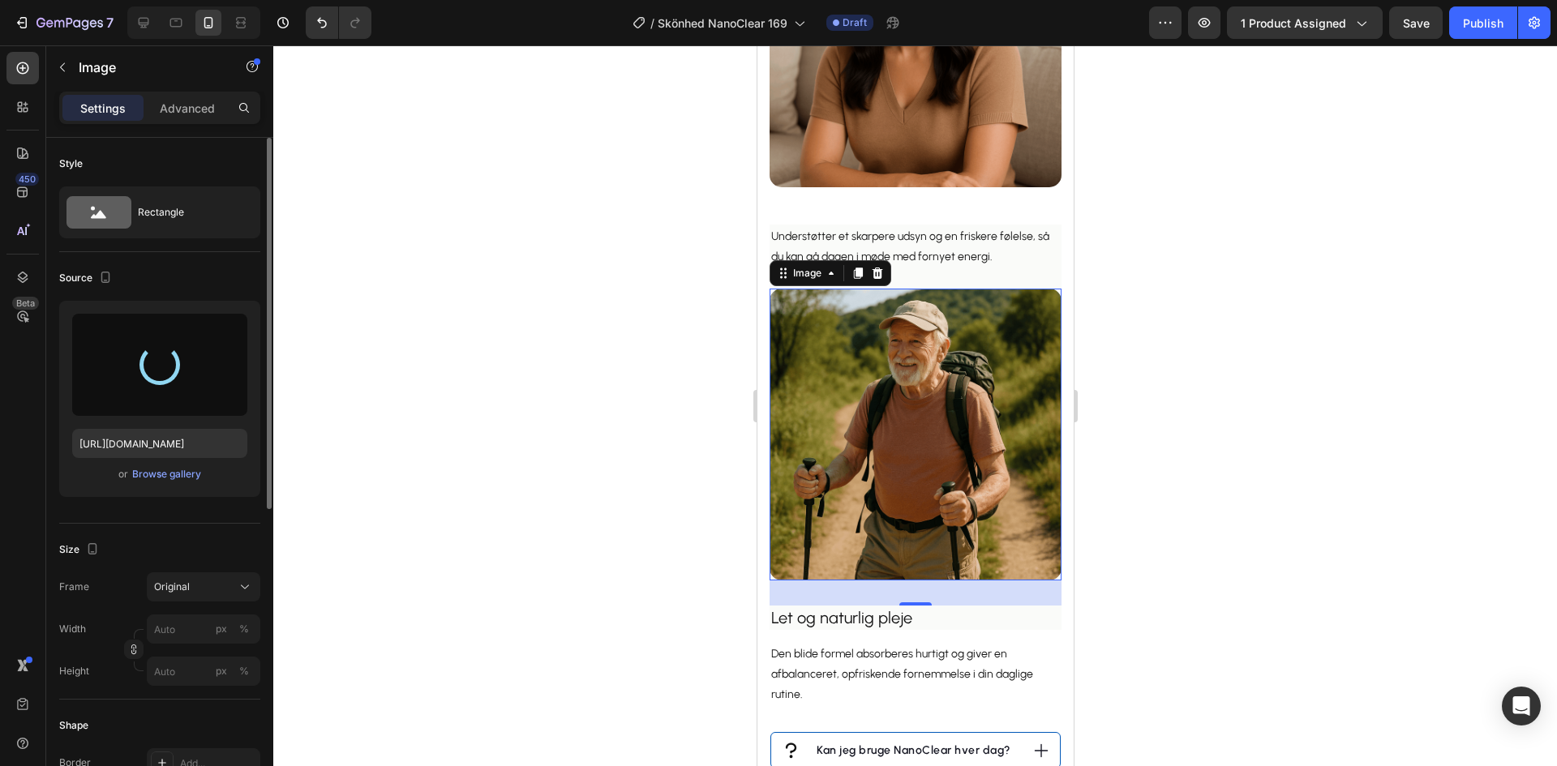
type input "[URL][DOMAIN_NAME]"
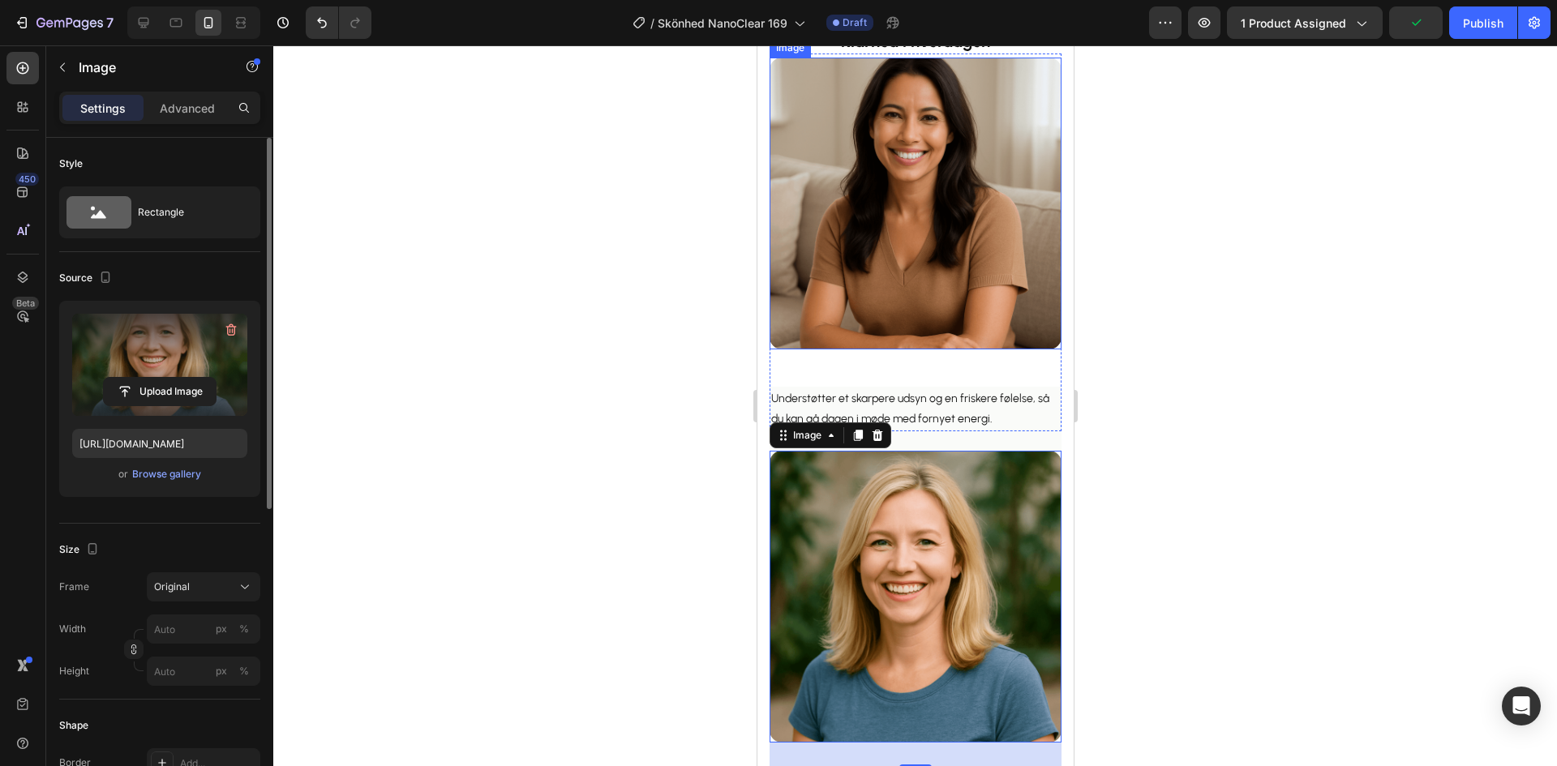
scroll to position [864, 0]
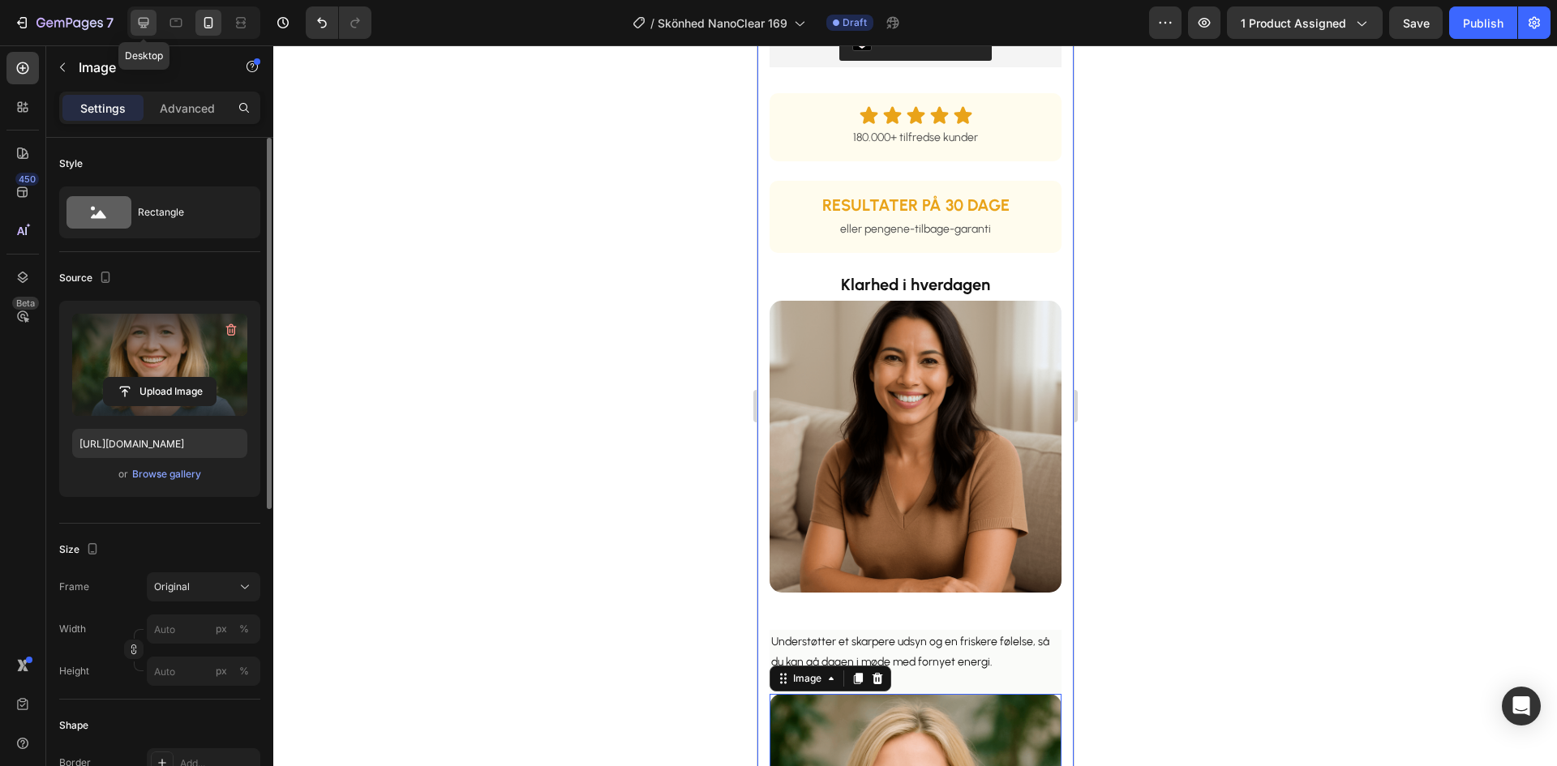
click at [141, 28] on icon at bounding box center [143, 23] width 16 height 16
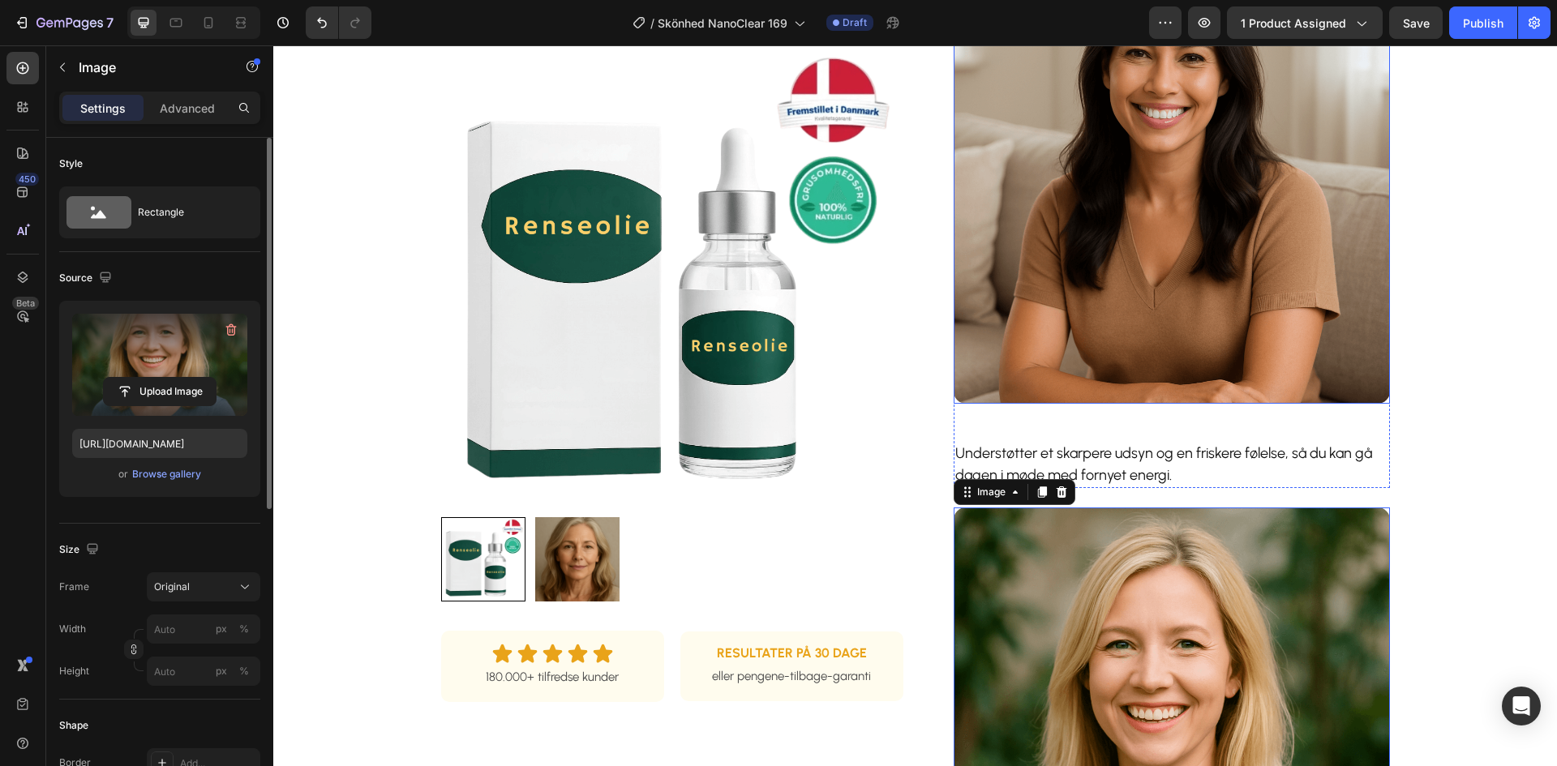
scroll to position [514, 0]
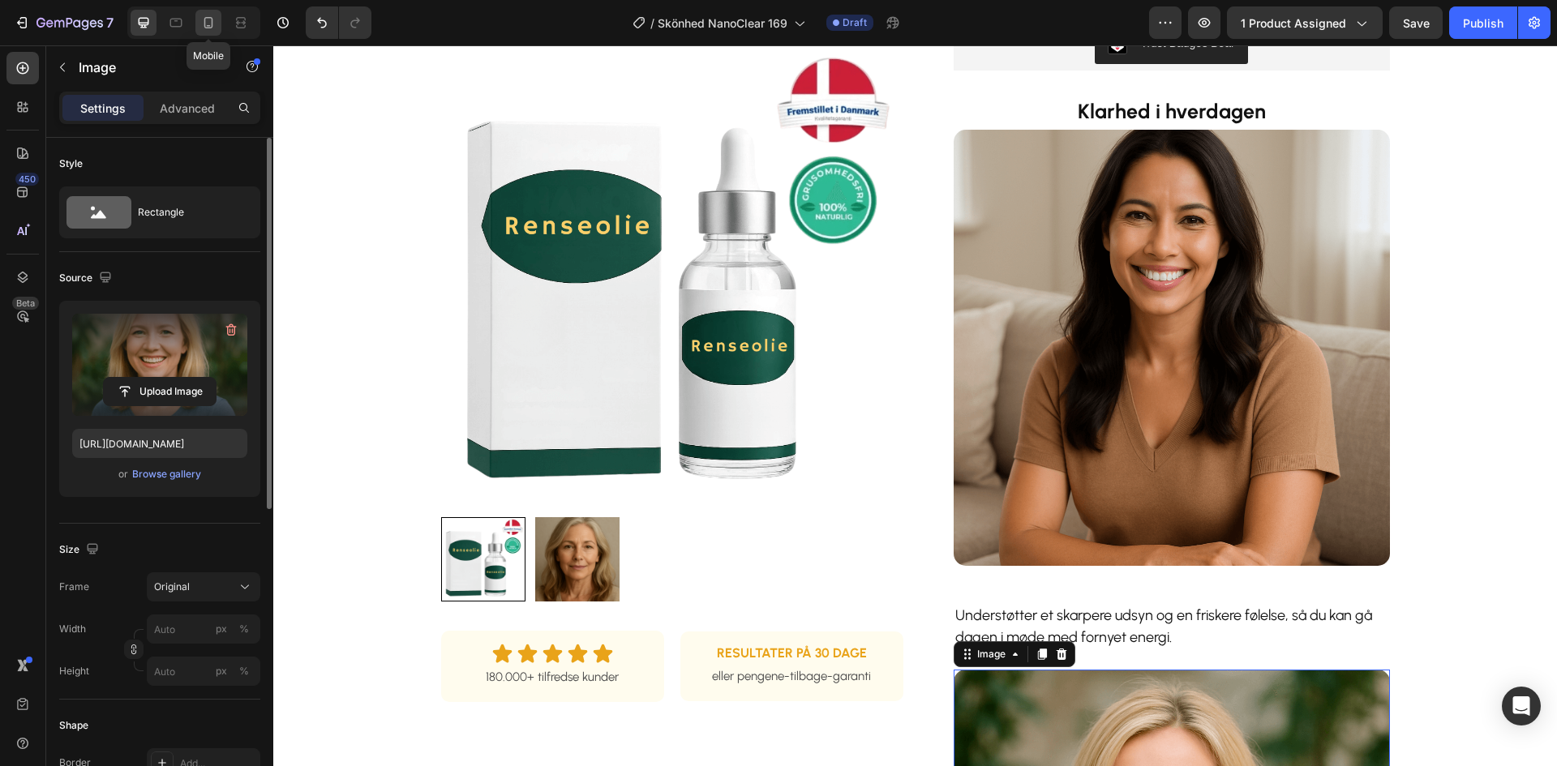
click at [208, 20] on icon at bounding box center [208, 23] width 16 height 16
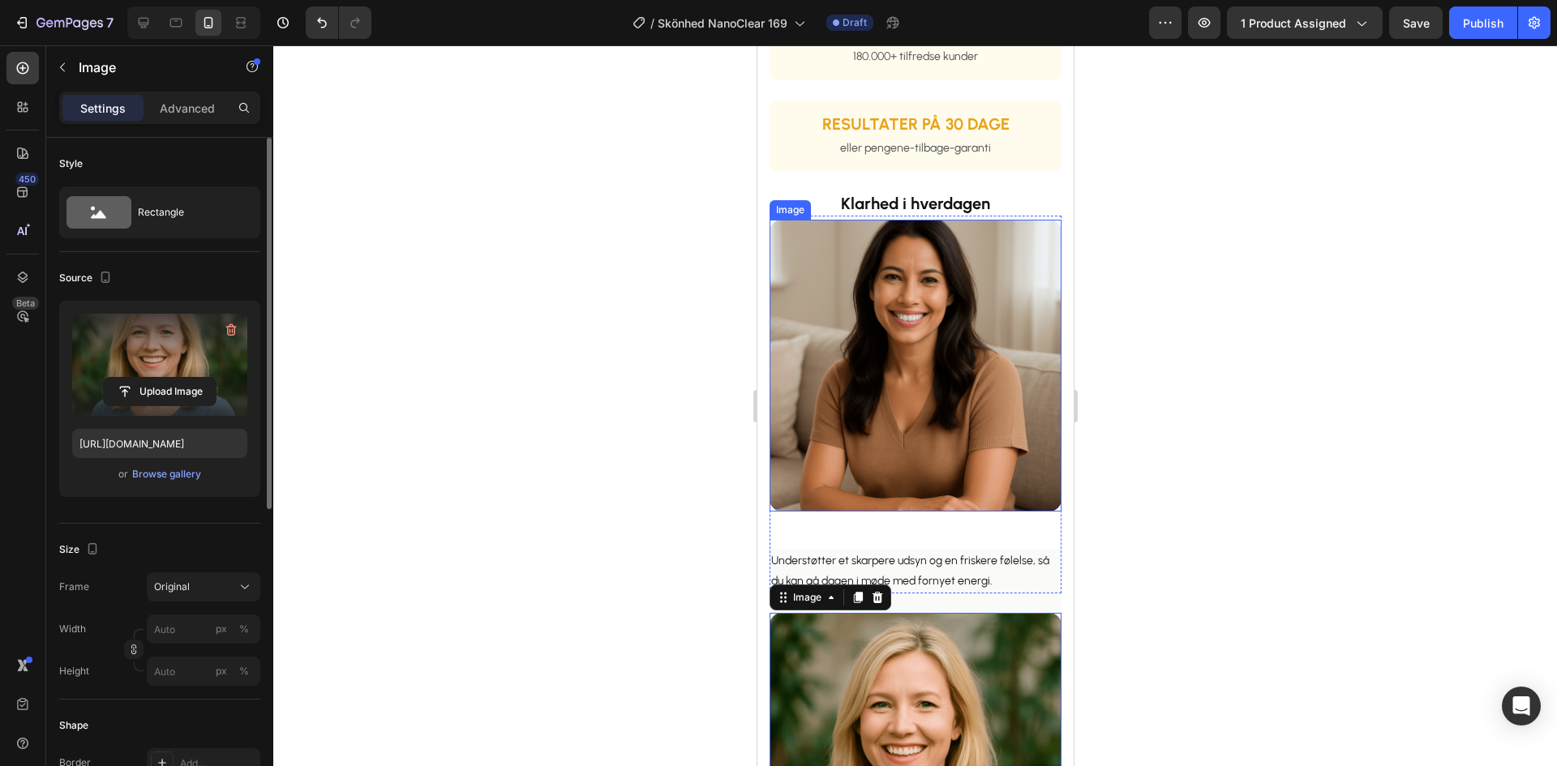
scroll to position [702, 0]
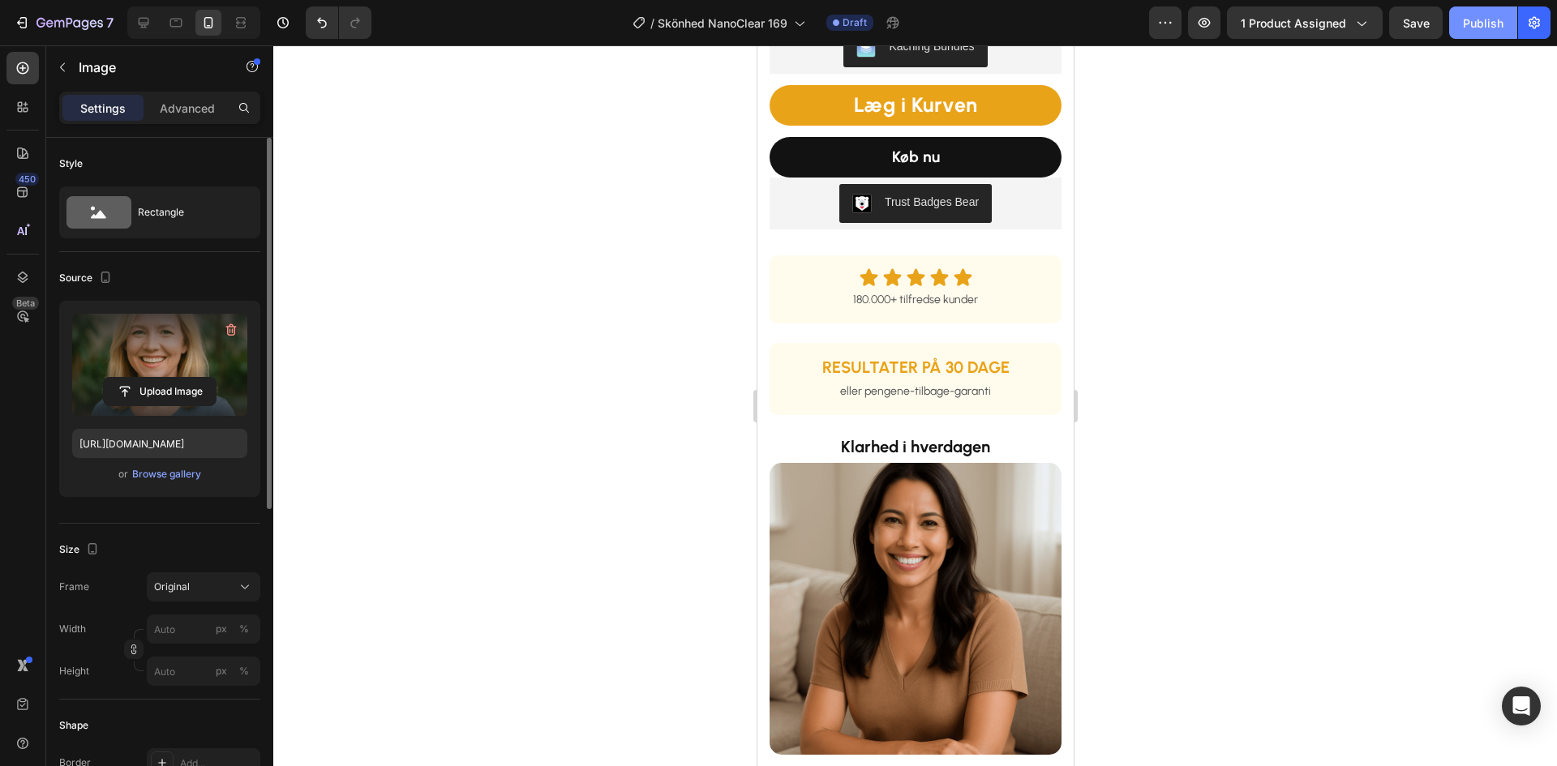
click at [1481, 19] on div "Publish" at bounding box center [1483, 23] width 41 height 17
